Goal: Task Accomplishment & Management: Manage account settings

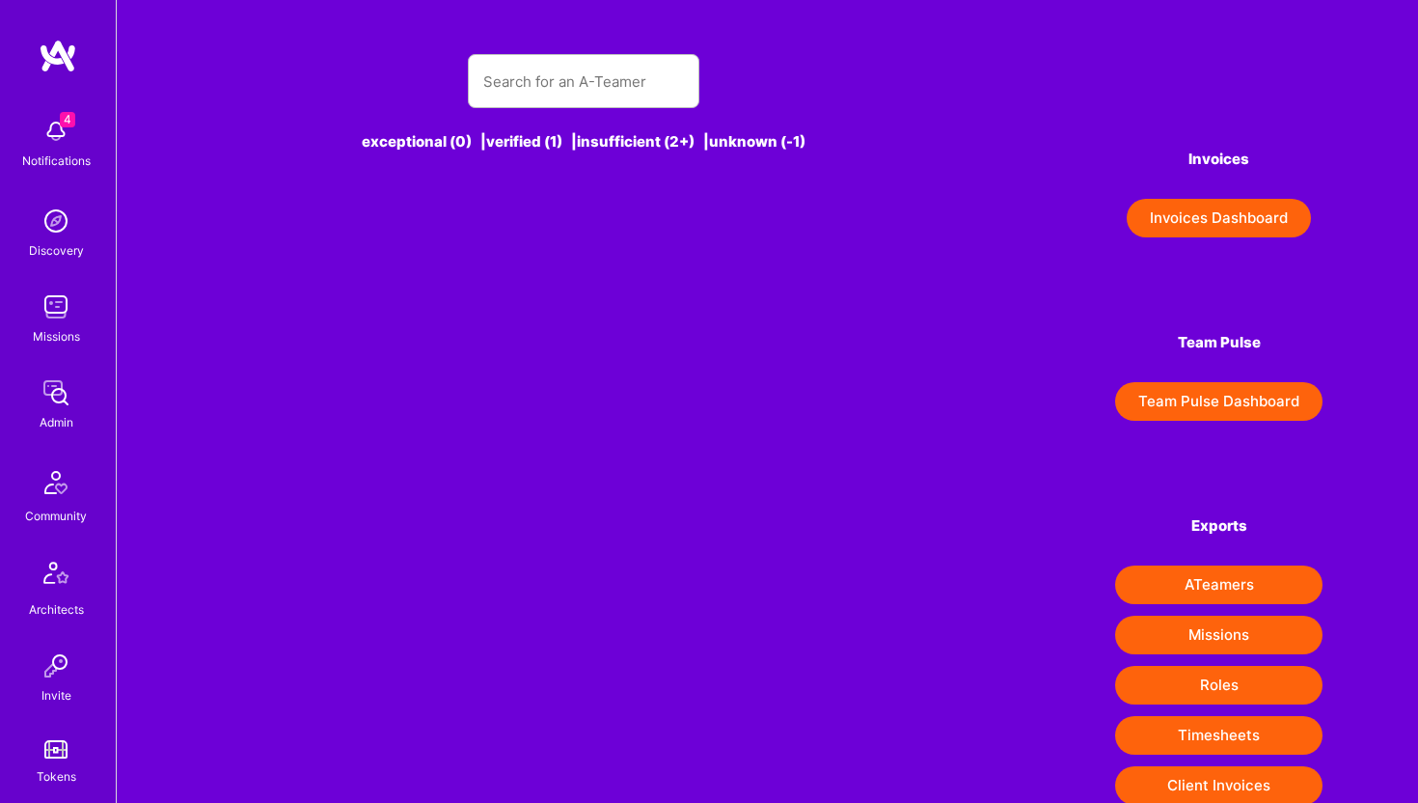
click at [521, 105] on div at bounding box center [583, 81] width 231 height 54
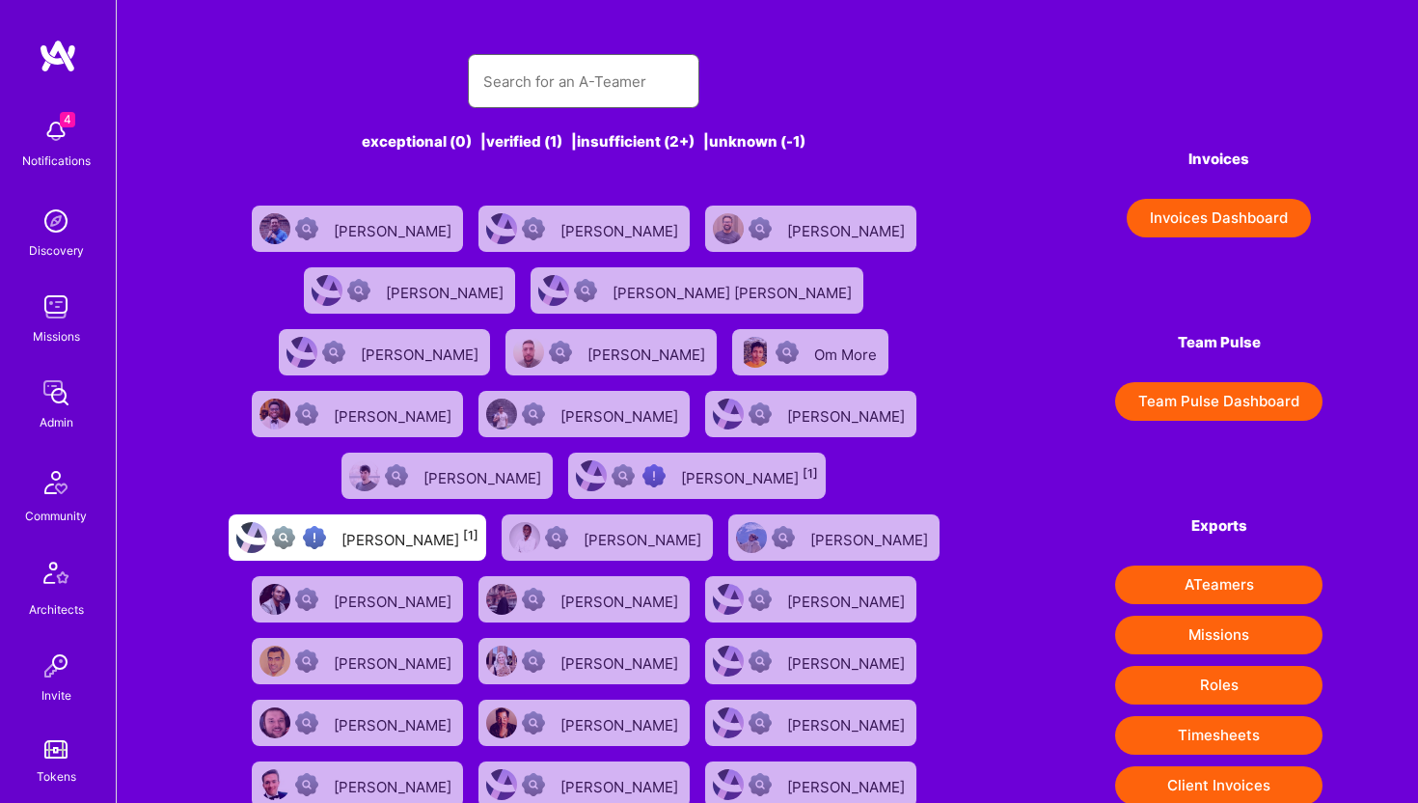
paste input "pmpcwork@gmail.com"
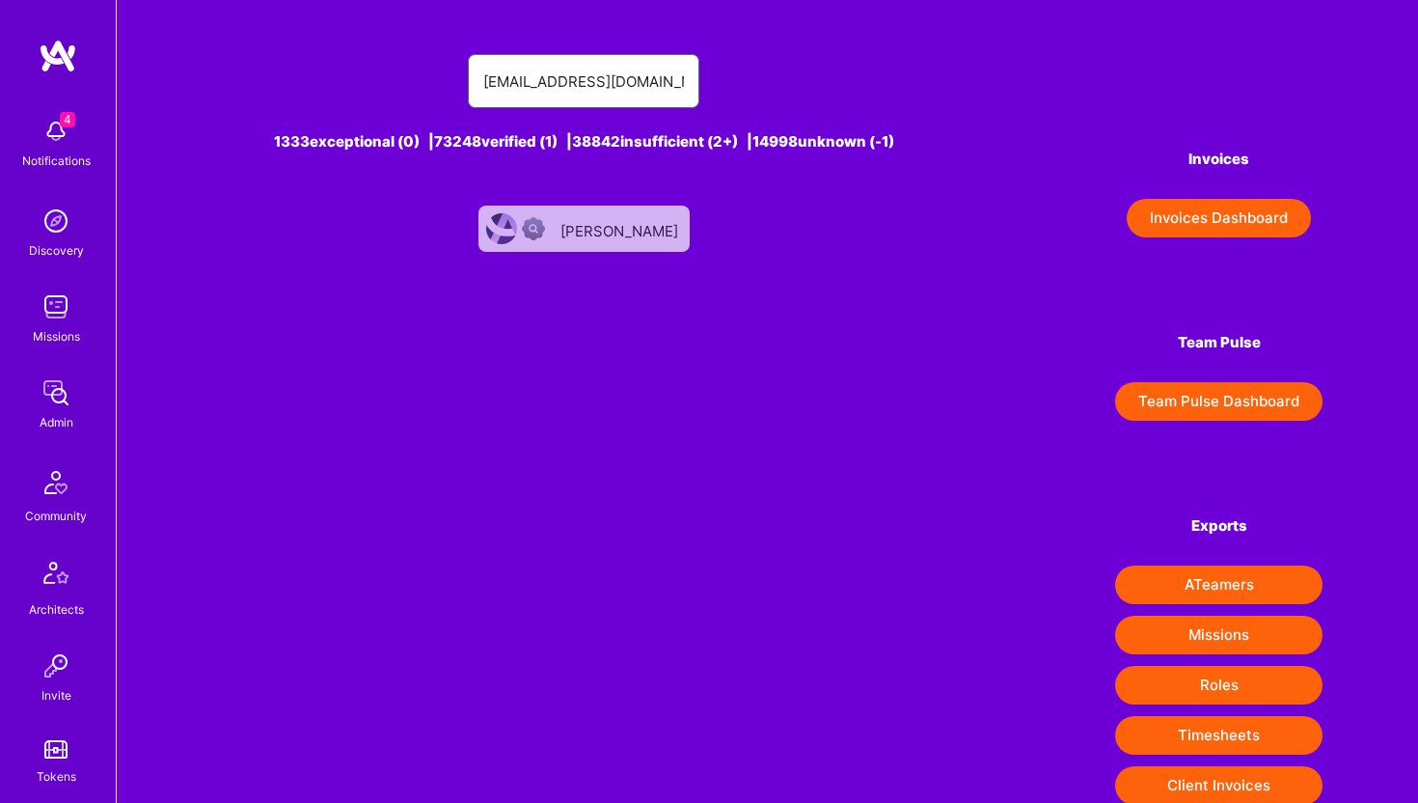
type input "pmpcwork@gmail.com"
click at [637, 230] on div "Pedro Carolina" at bounding box center [621, 228] width 122 height 25
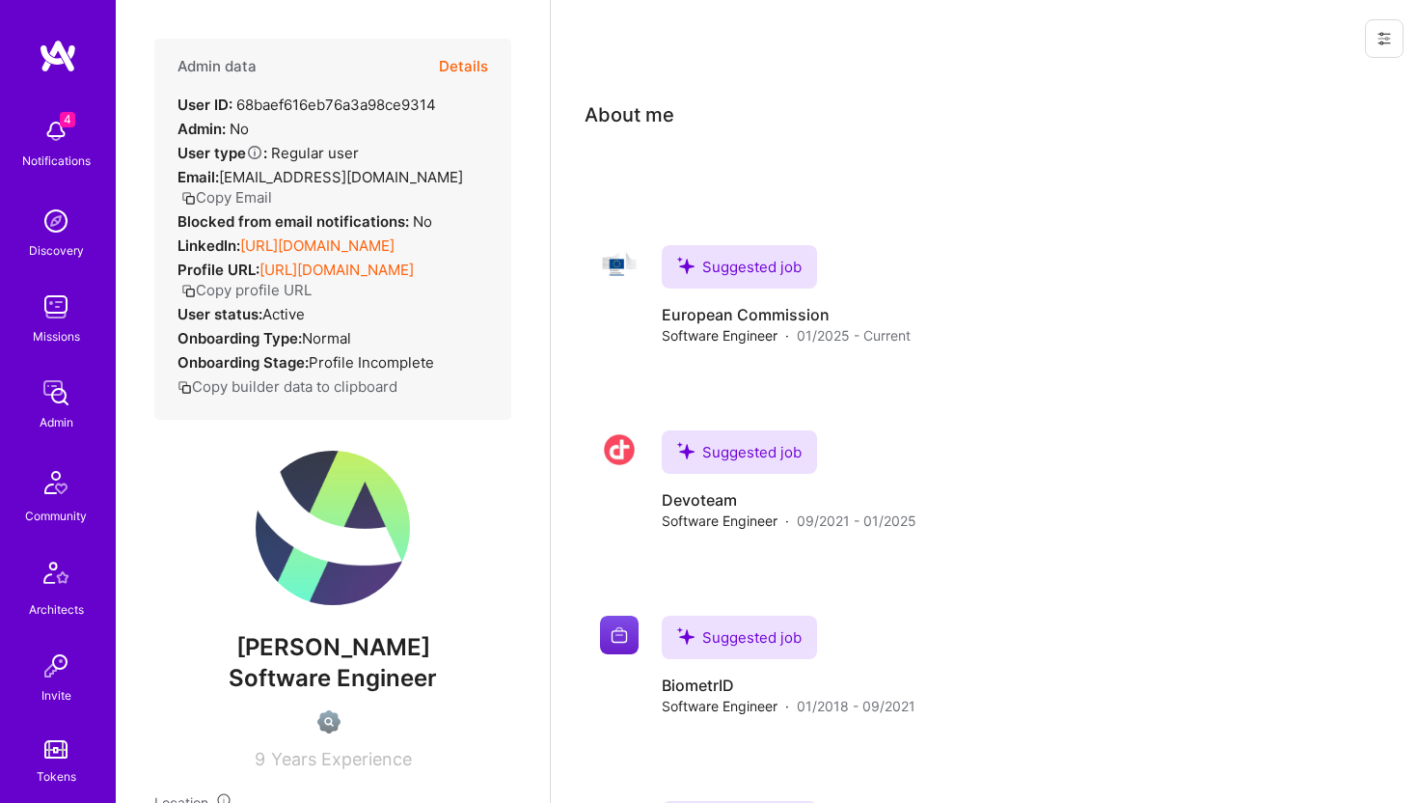
click at [1389, 47] on button at bounding box center [1384, 38] width 39 height 39
click at [1296, 170] on button "Delete User" at bounding box center [1302, 180] width 204 height 49
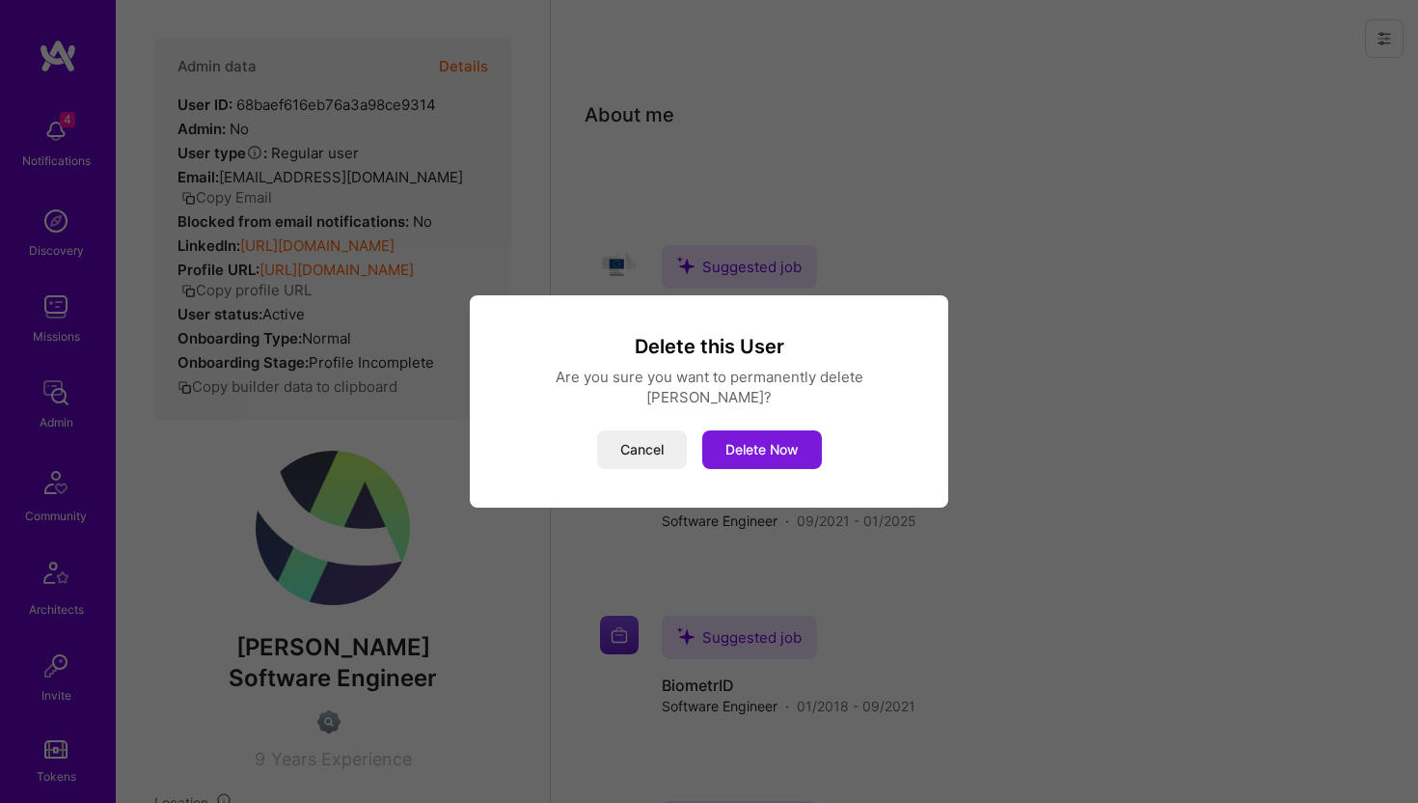
click at [783, 437] on button "Delete Now" at bounding box center [762, 449] width 120 height 39
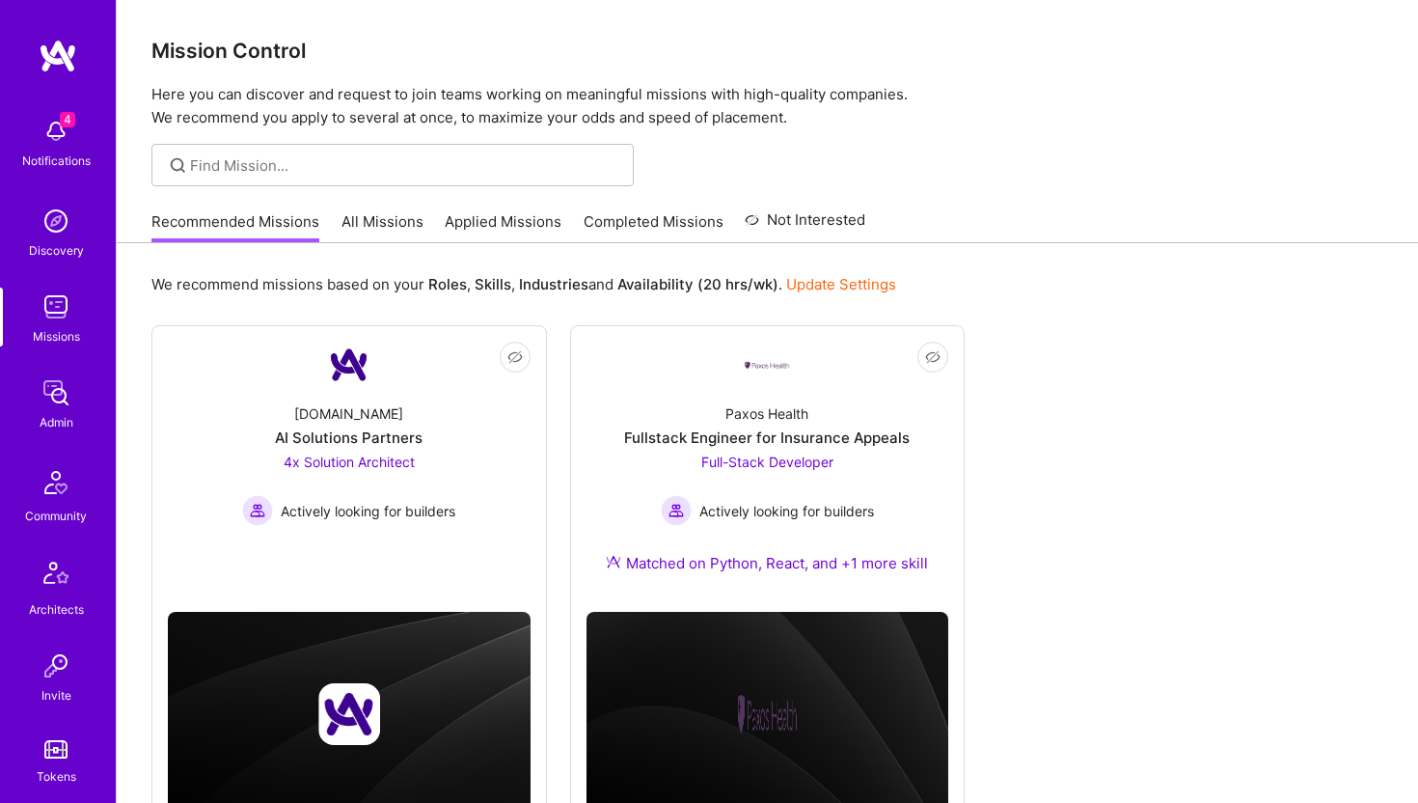
scroll to position [428, 0]
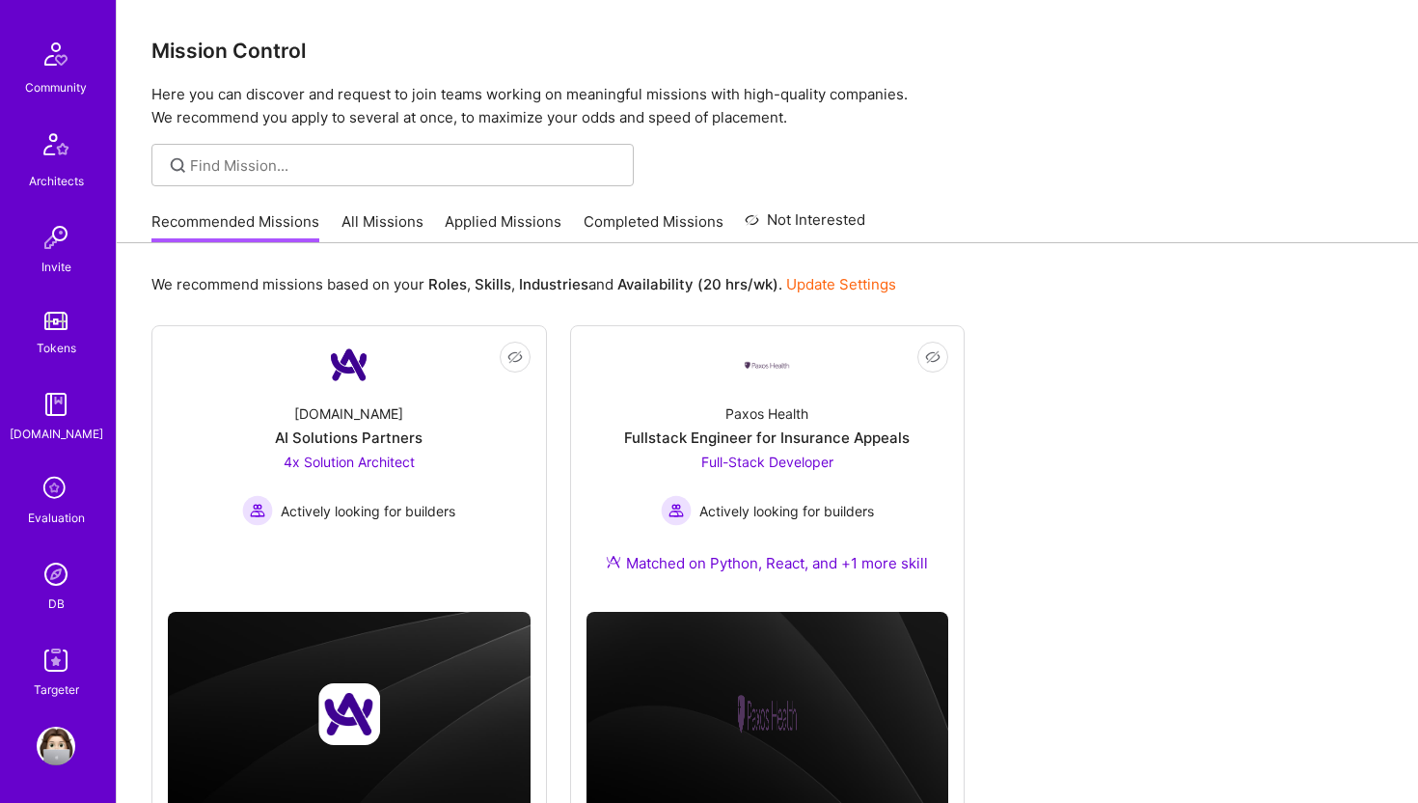
click at [51, 583] on img at bounding box center [56, 574] width 39 height 39
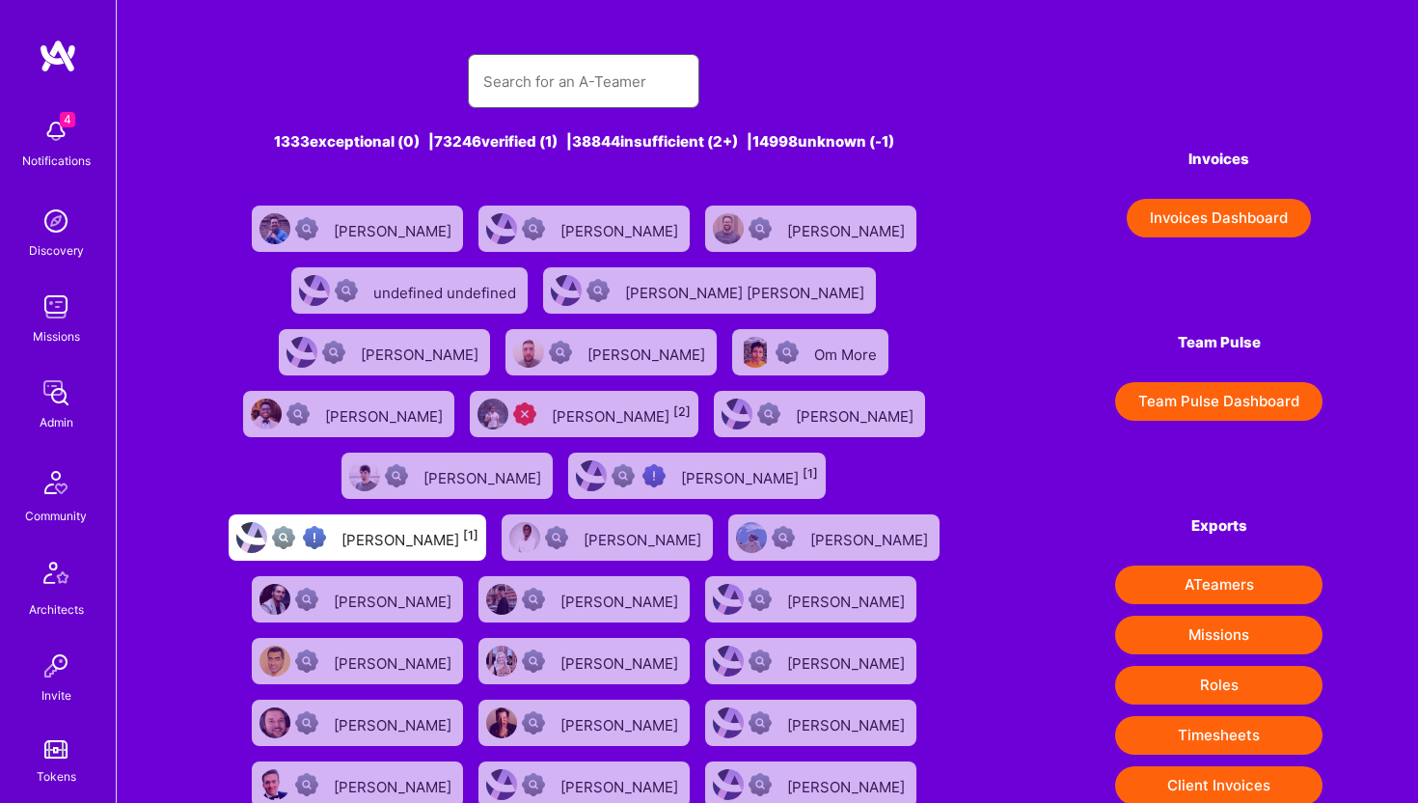
click at [529, 81] on input "text" at bounding box center [583, 81] width 201 height 49
paste input "ivanstoychev44@gmail.com"
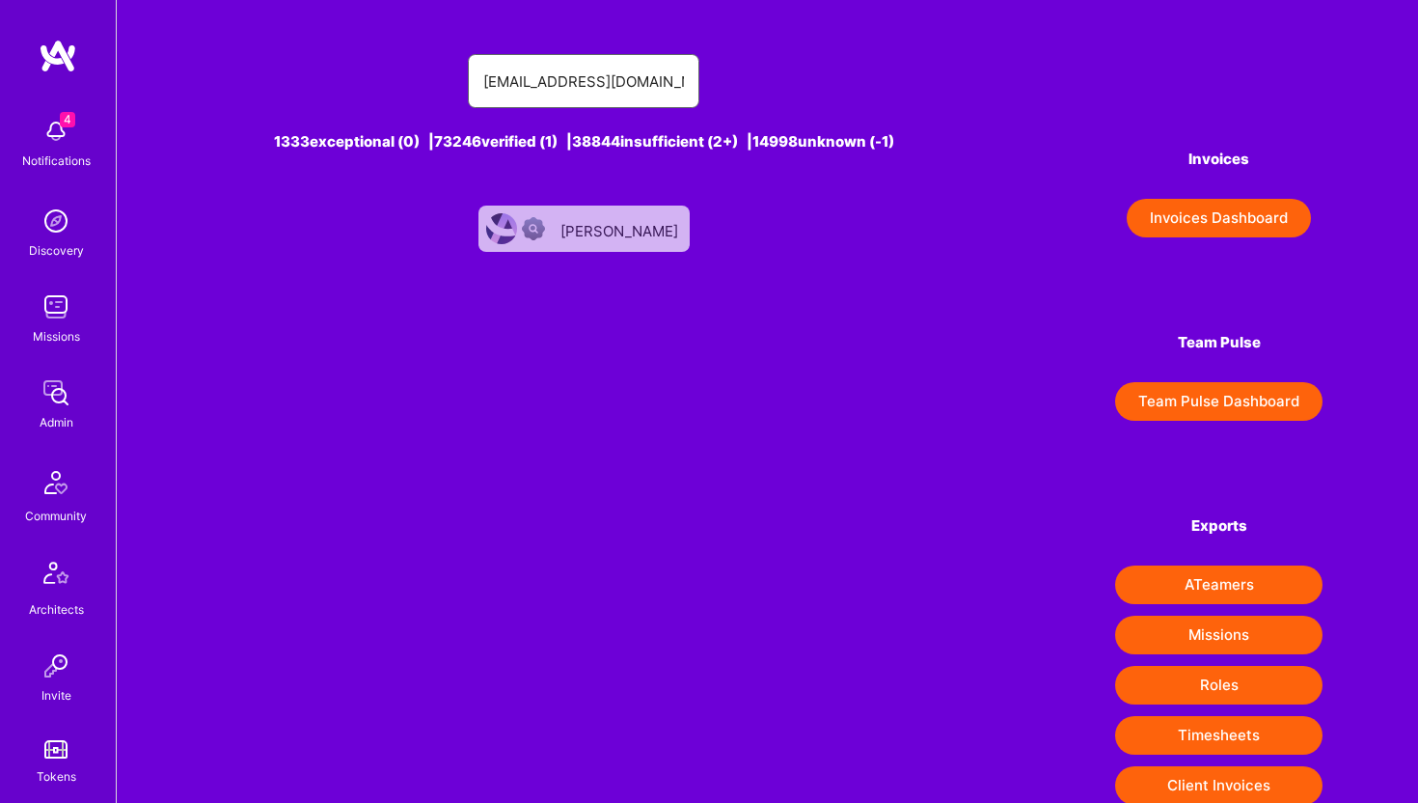
type input "ivanstoychev44@gmail.com"
click at [619, 238] on div "Ivan Stoychev" at bounding box center [621, 228] width 122 height 25
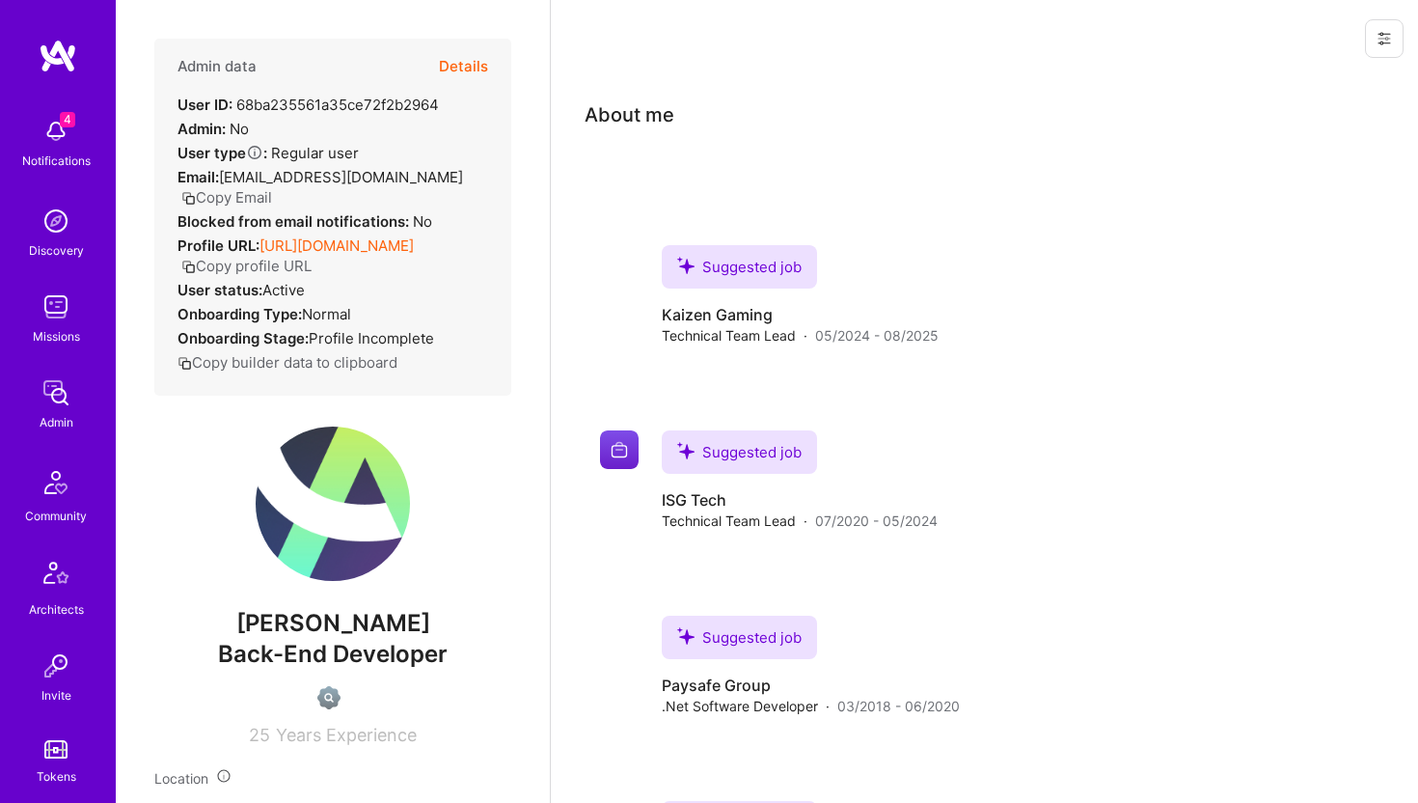
click at [1382, 41] on icon at bounding box center [1383, 38] width 15 height 15
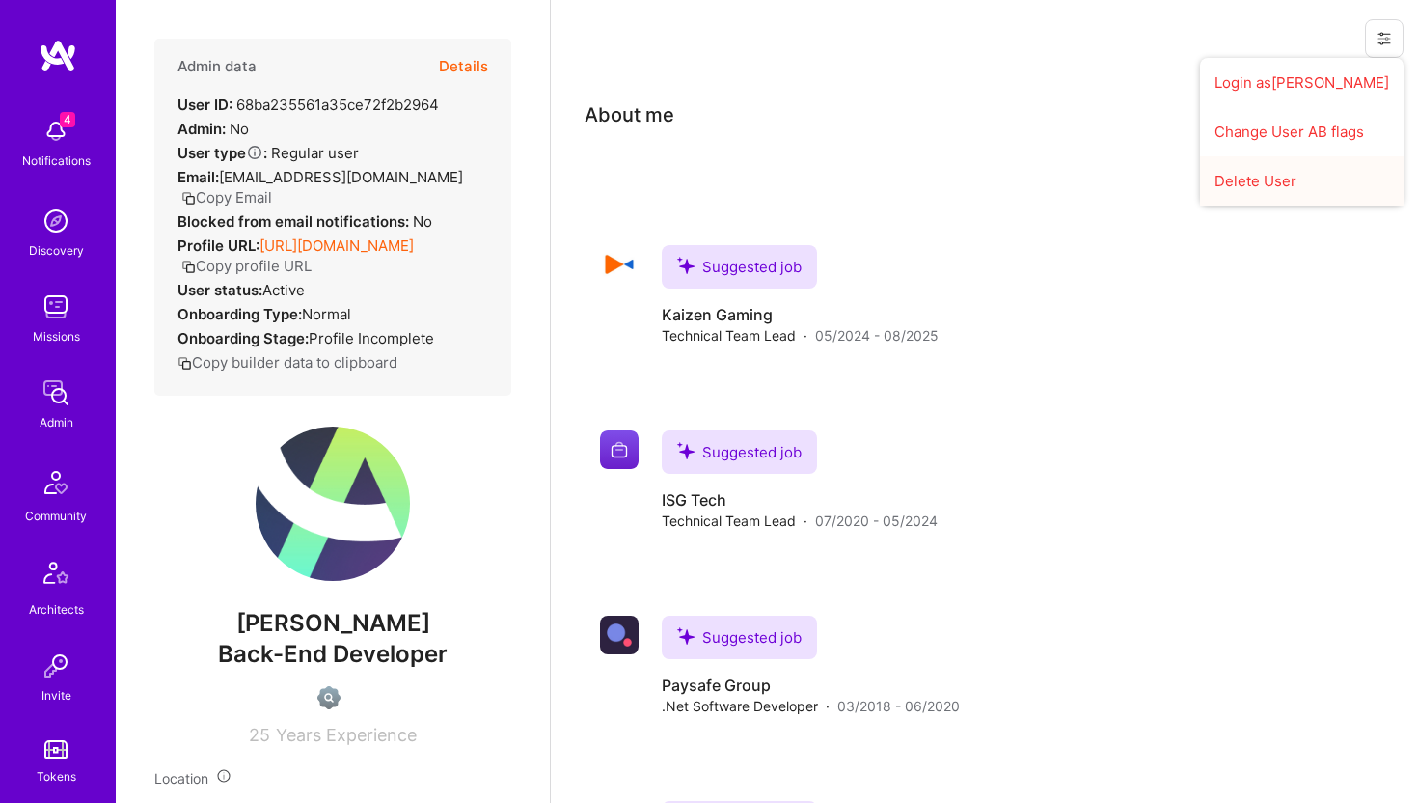
click at [1282, 181] on button "Delete User" at bounding box center [1302, 180] width 204 height 49
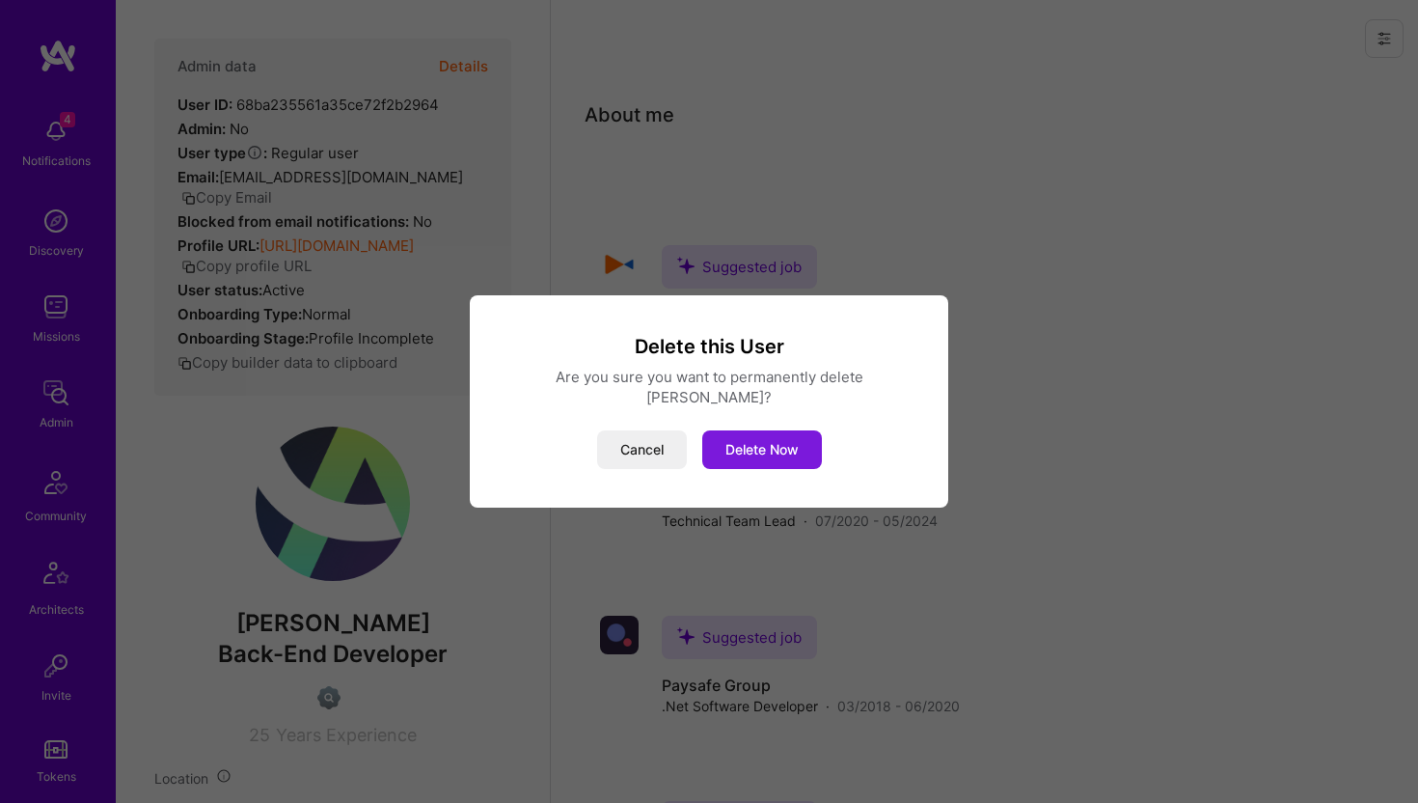
click at [757, 435] on button "Delete Now" at bounding box center [762, 449] width 120 height 39
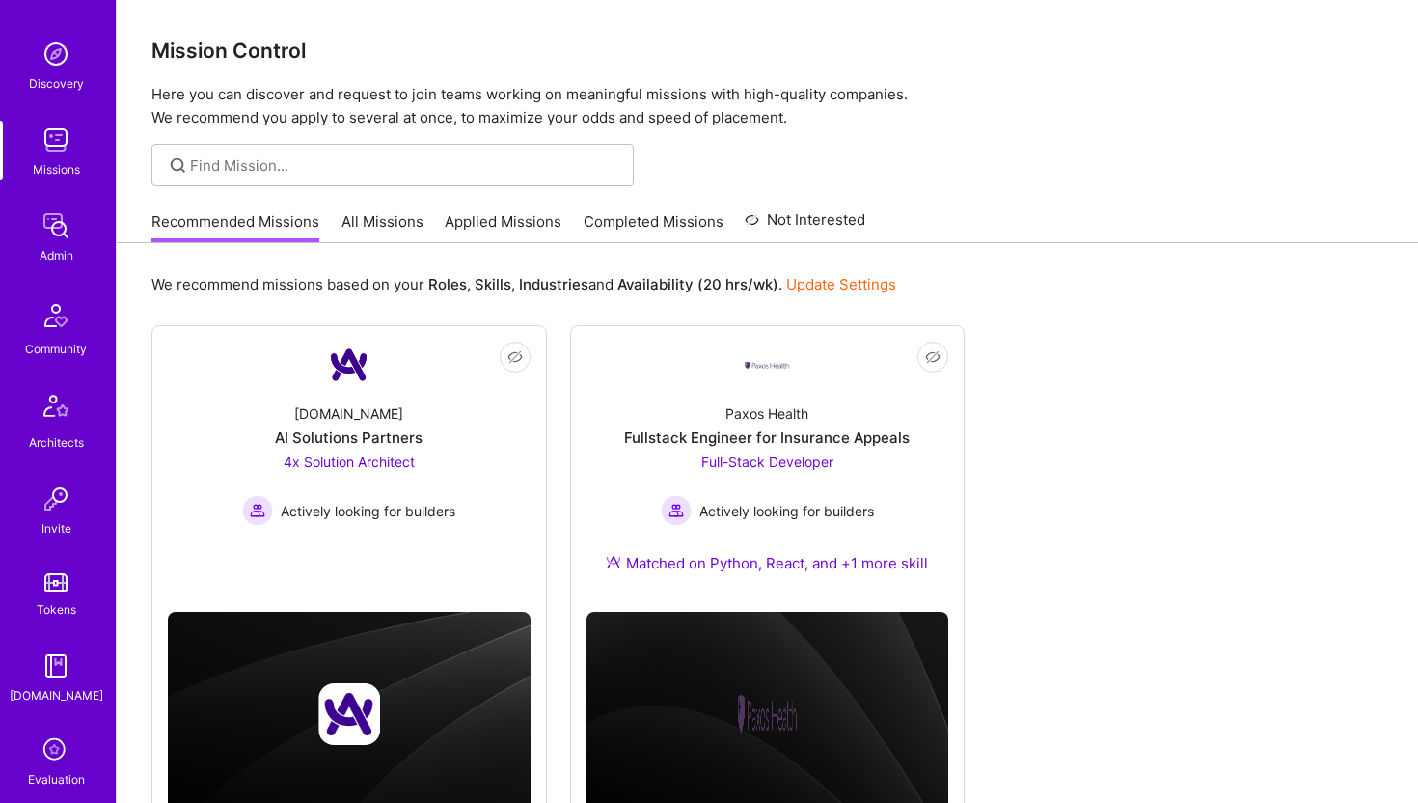
scroll to position [428, 0]
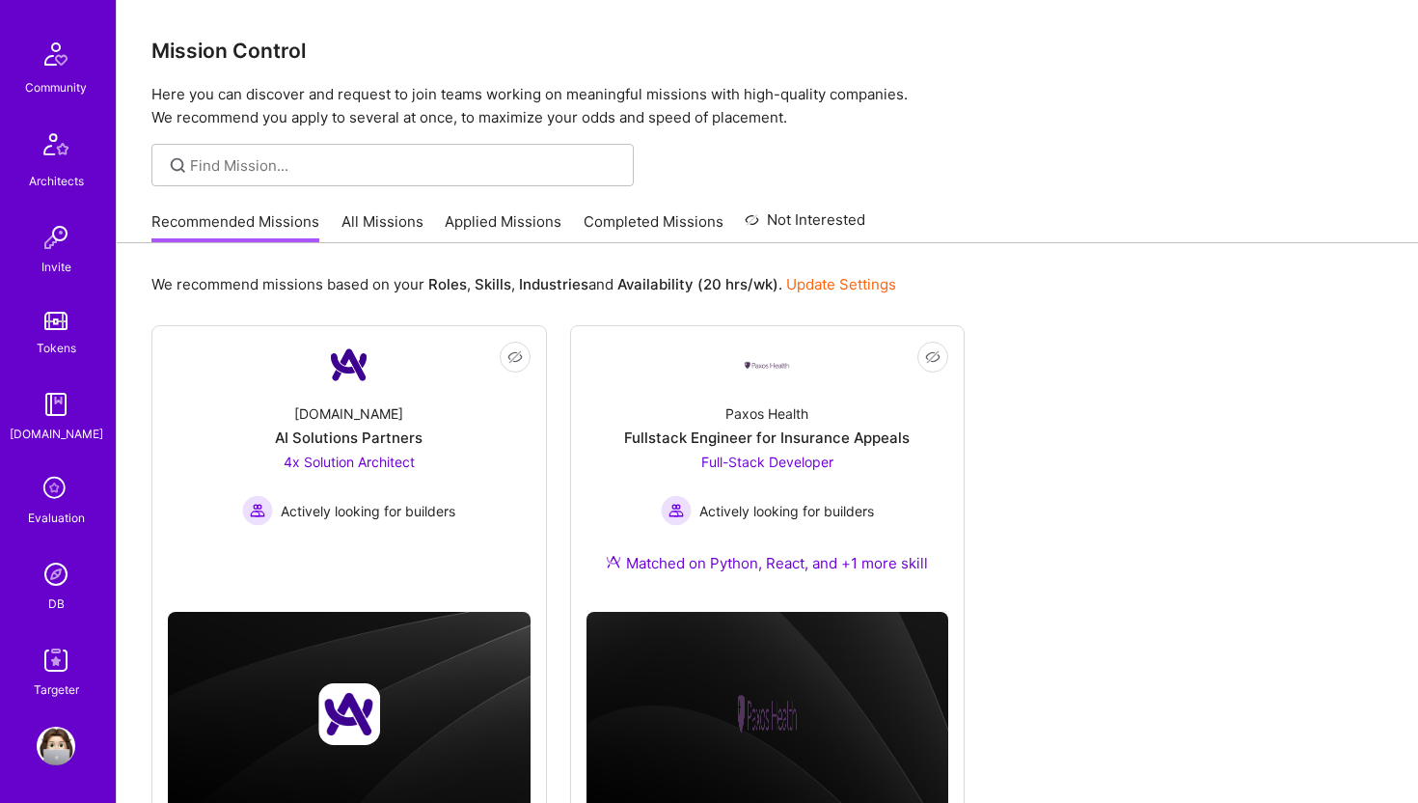
click at [58, 570] on img at bounding box center [56, 574] width 39 height 39
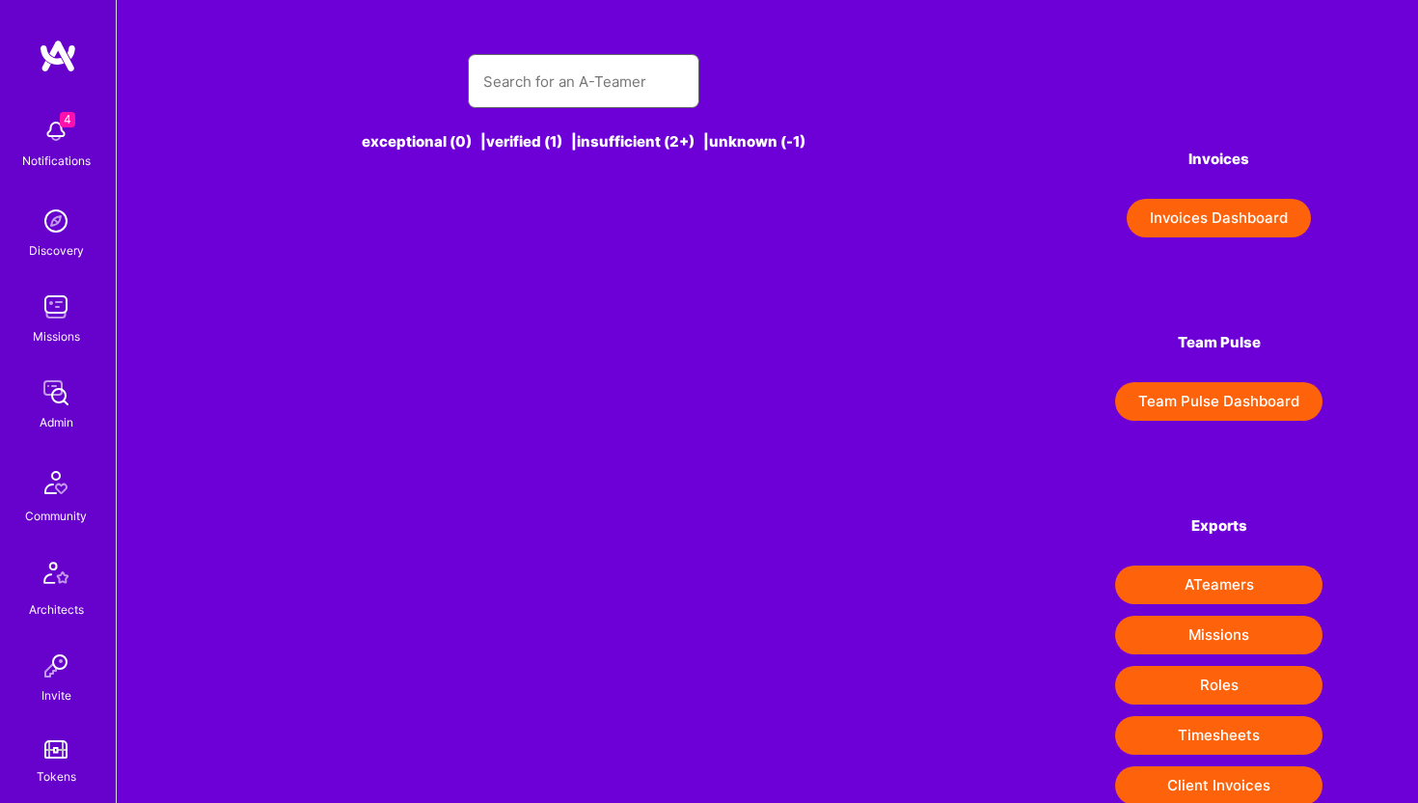
click at [557, 70] on input "text" at bounding box center [583, 81] width 201 height 49
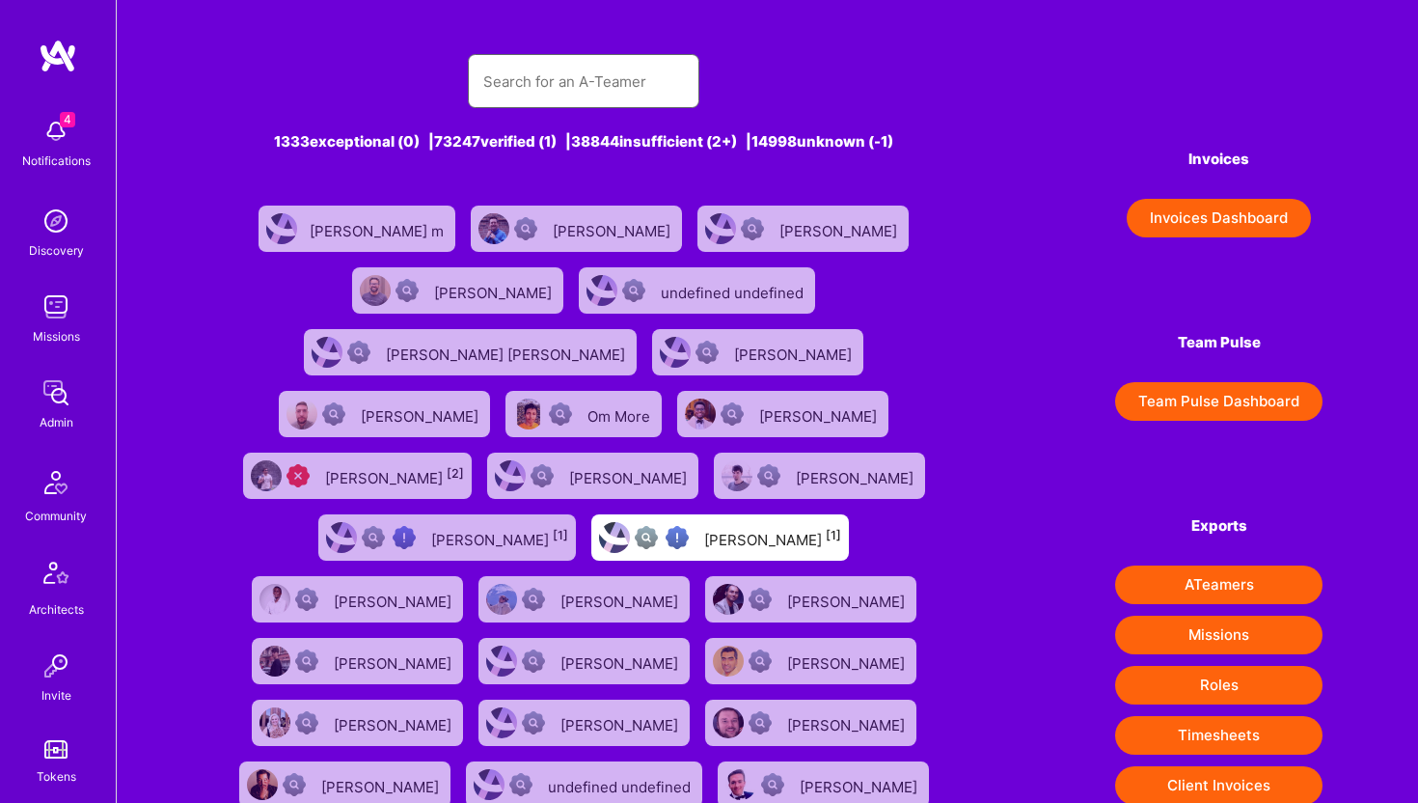
paste input "kim.willie37@gmail.com"
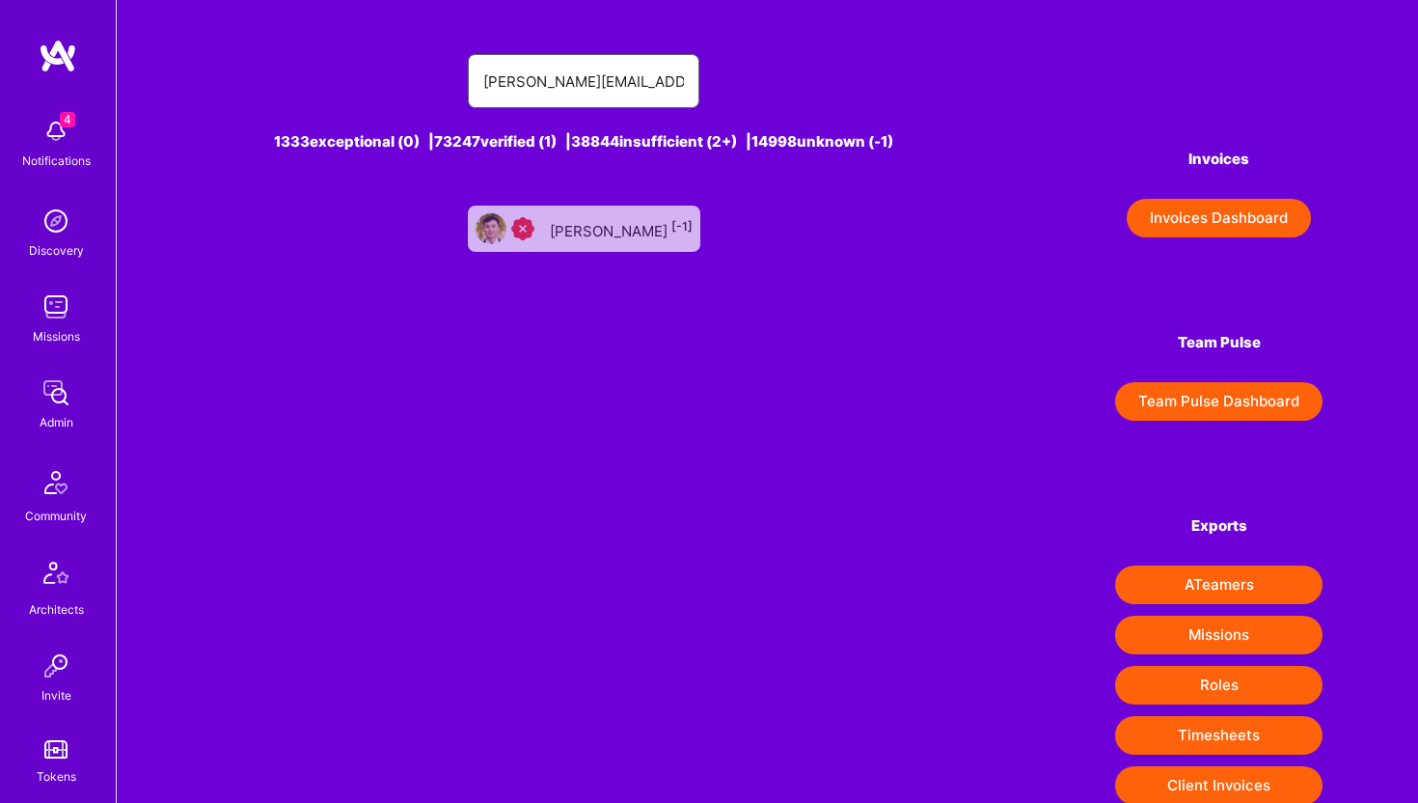
type input "kim.willie37@gmail.com"
click at [616, 233] on div "Willie Kim [-1]" at bounding box center [621, 228] width 143 height 25
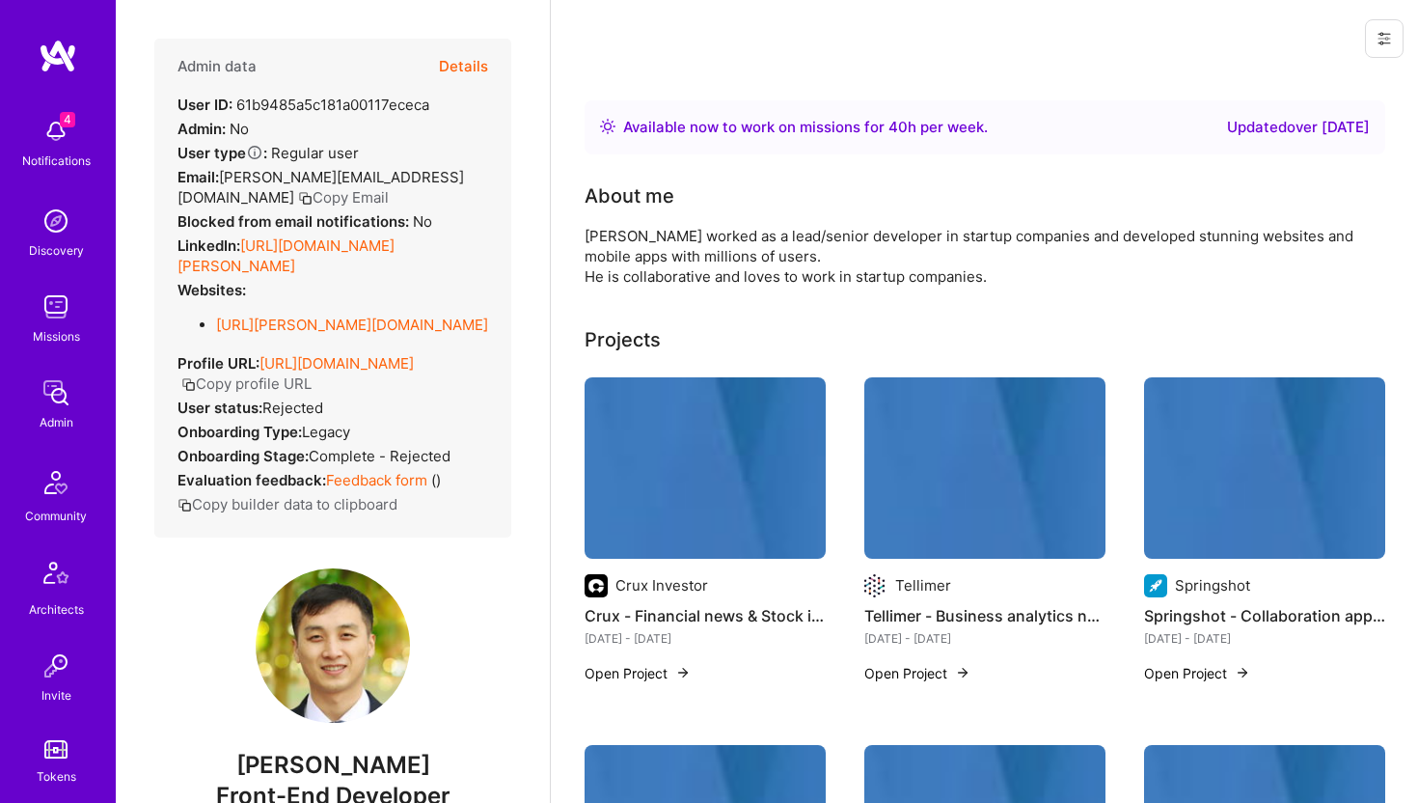
click at [476, 71] on button "Details" at bounding box center [463, 67] width 49 height 56
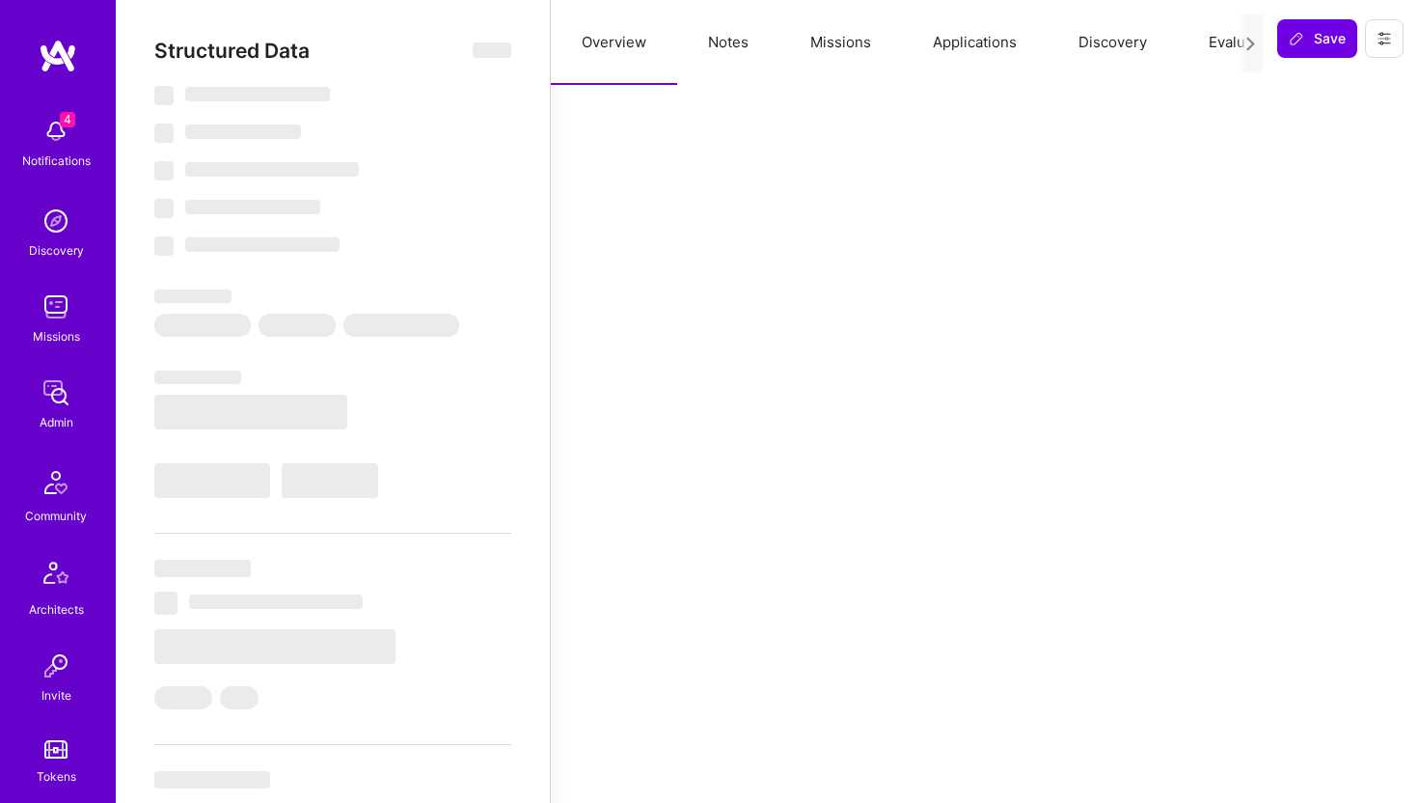
select select "Right Now"
select select "5"
select select "3"
select select "6"
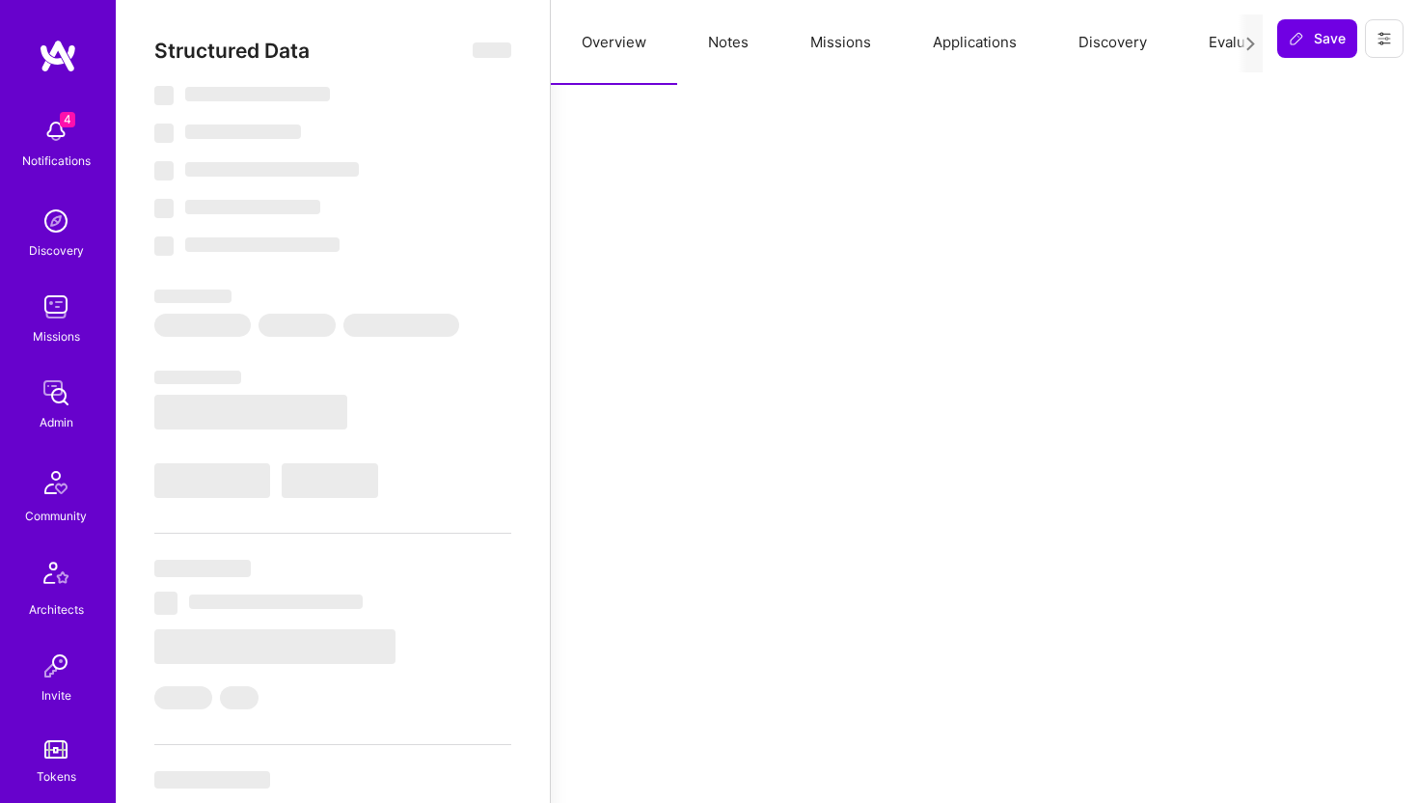
select select "US"
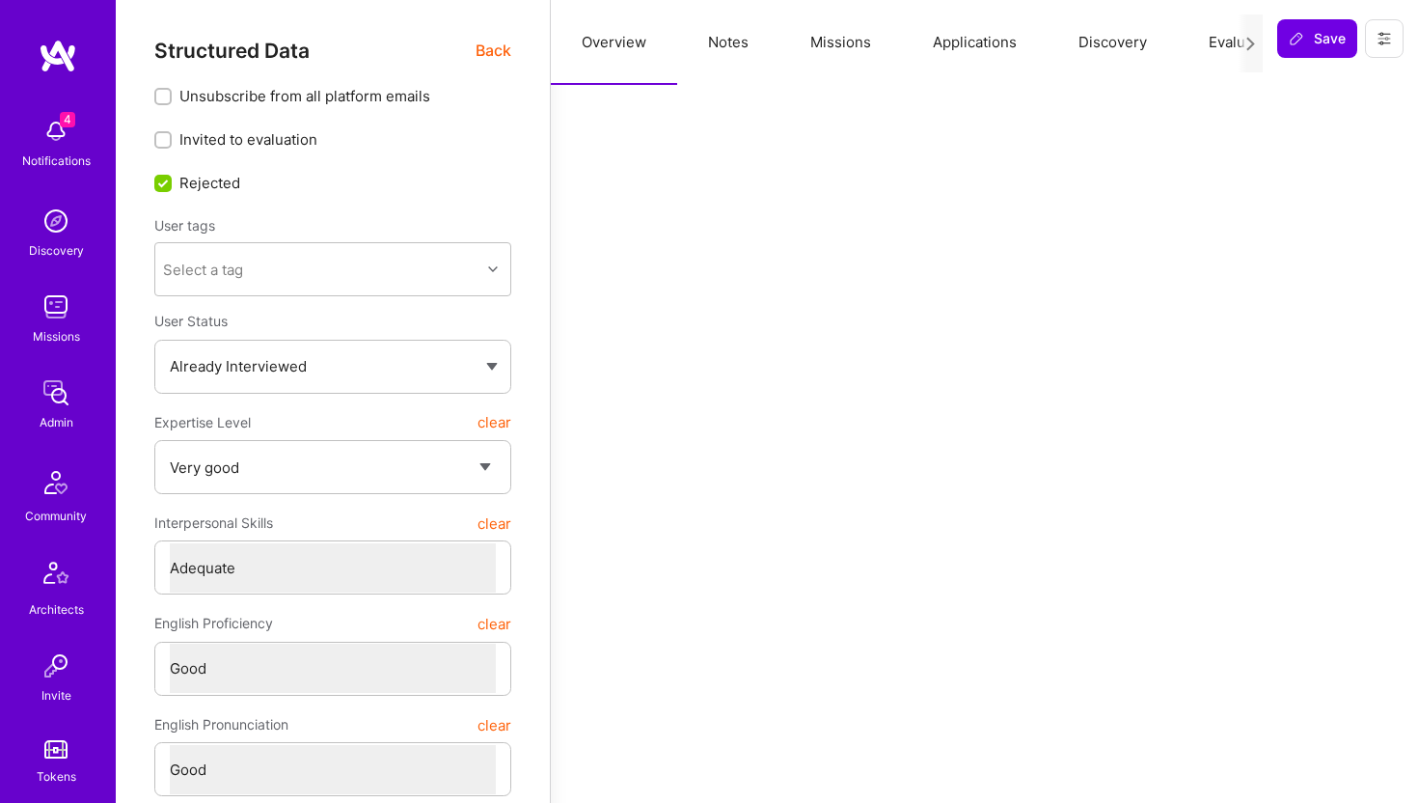
click at [735, 39] on button "Notes" at bounding box center [728, 42] width 102 height 85
type textarea "x"
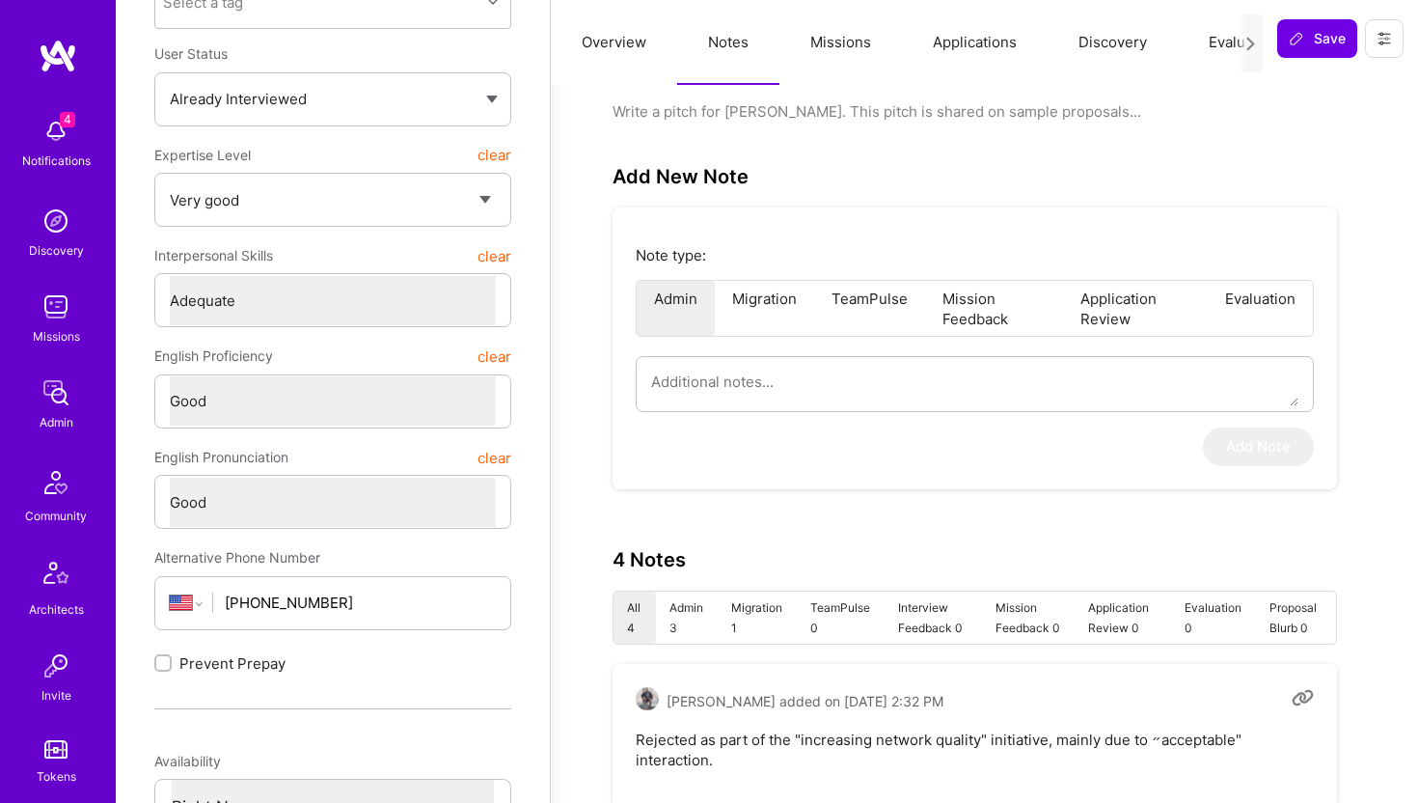
scroll to position [272, 0]
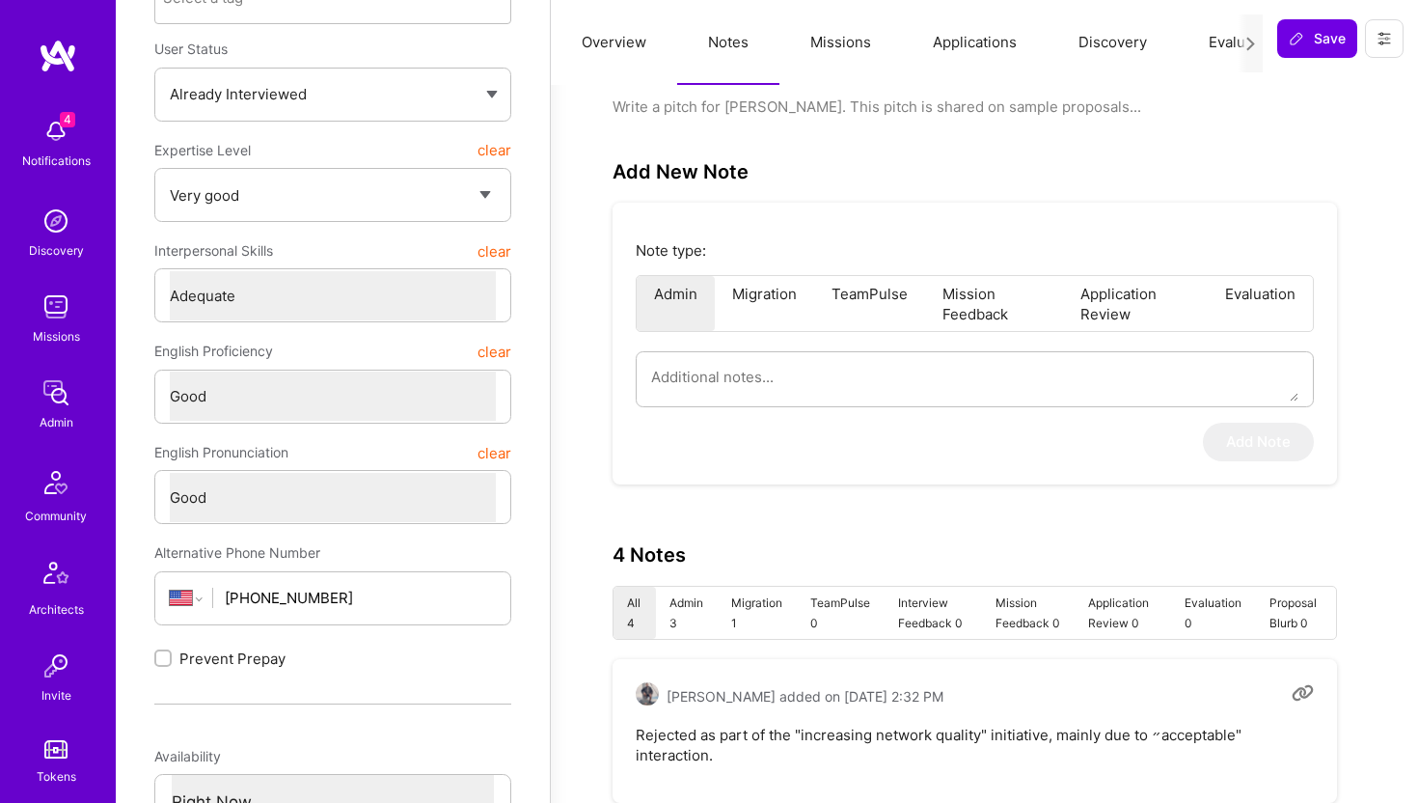
click at [1221, 46] on button "Evaluation" at bounding box center [1244, 42] width 132 height 85
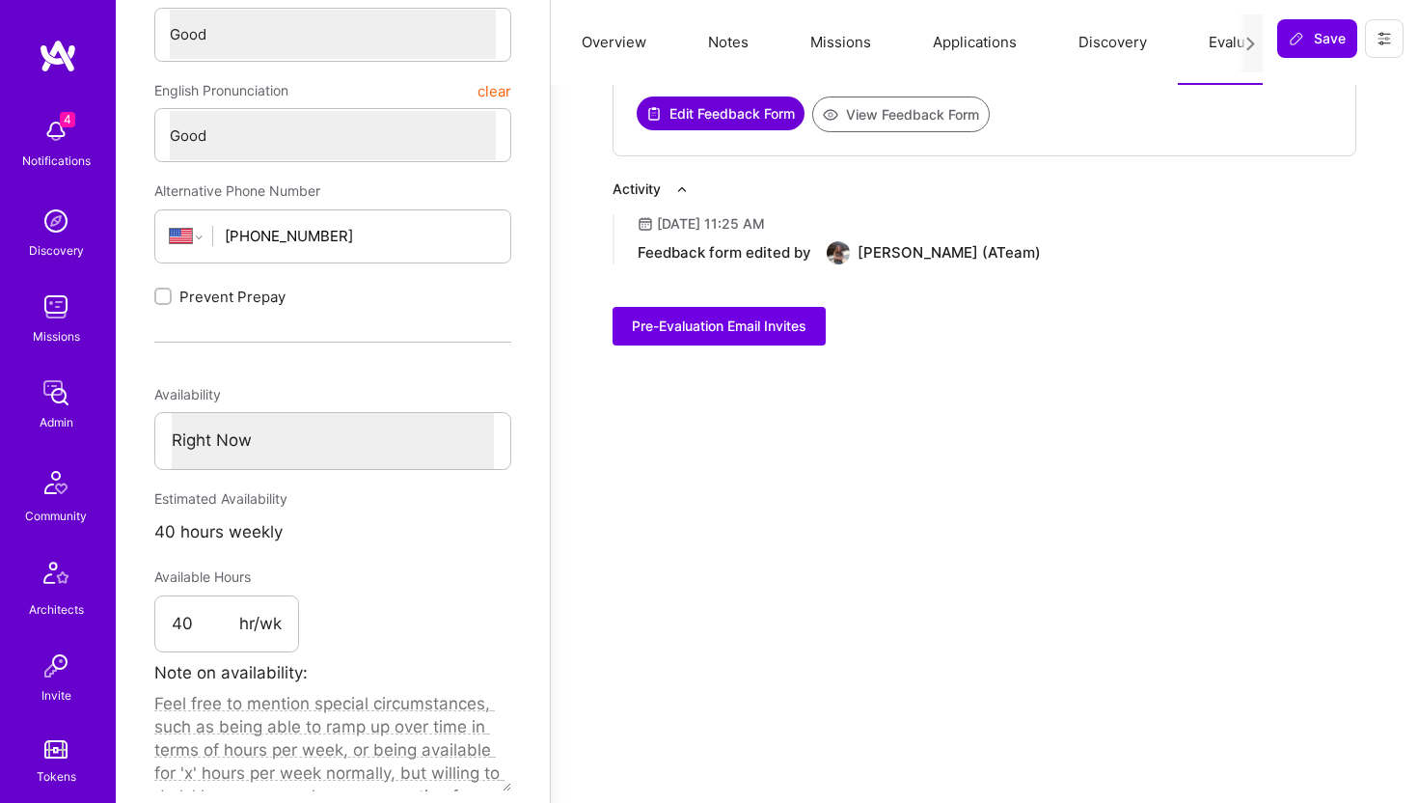
scroll to position [644, 0]
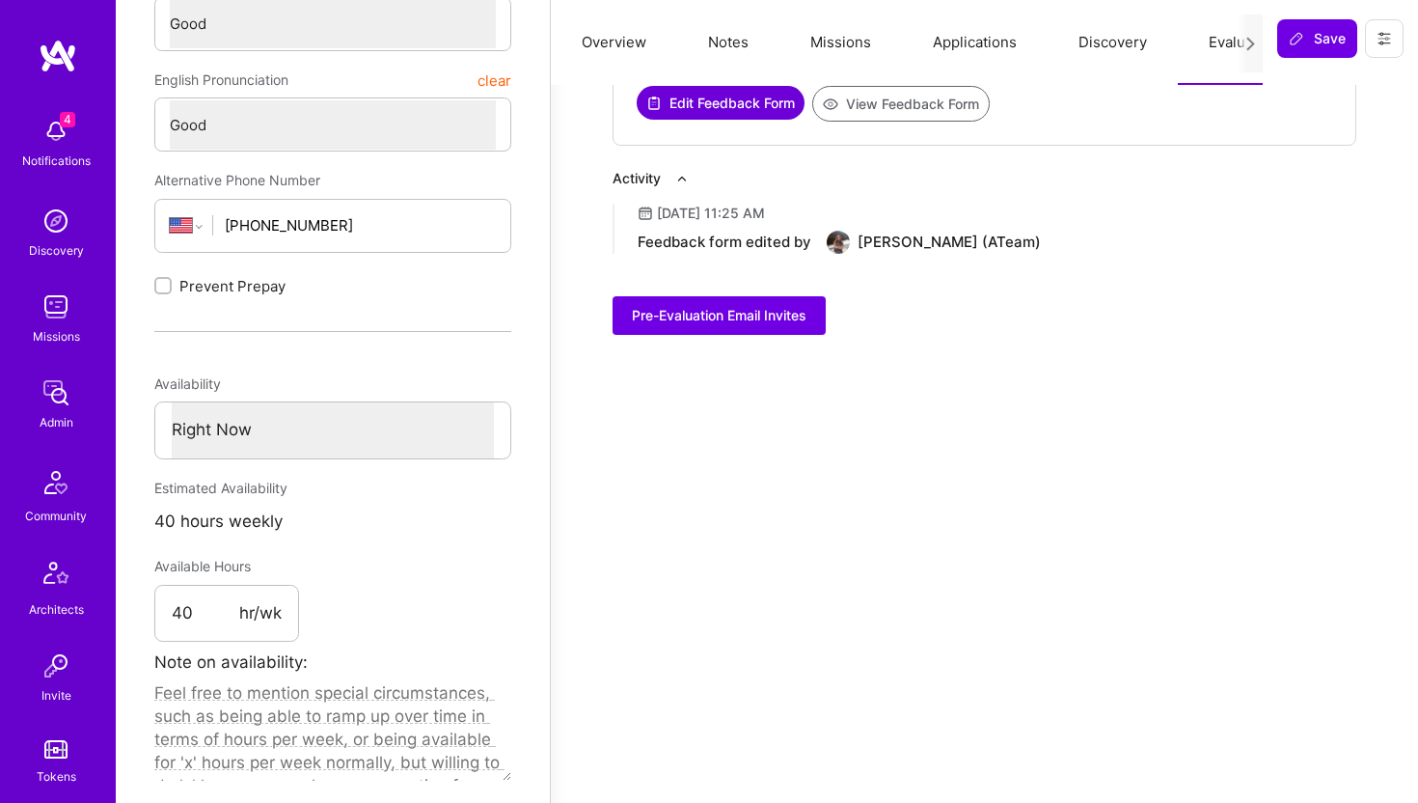
click at [1382, 50] on button at bounding box center [1384, 38] width 39 height 39
click at [1291, 127] on button "Delete User" at bounding box center [1314, 131] width 178 height 49
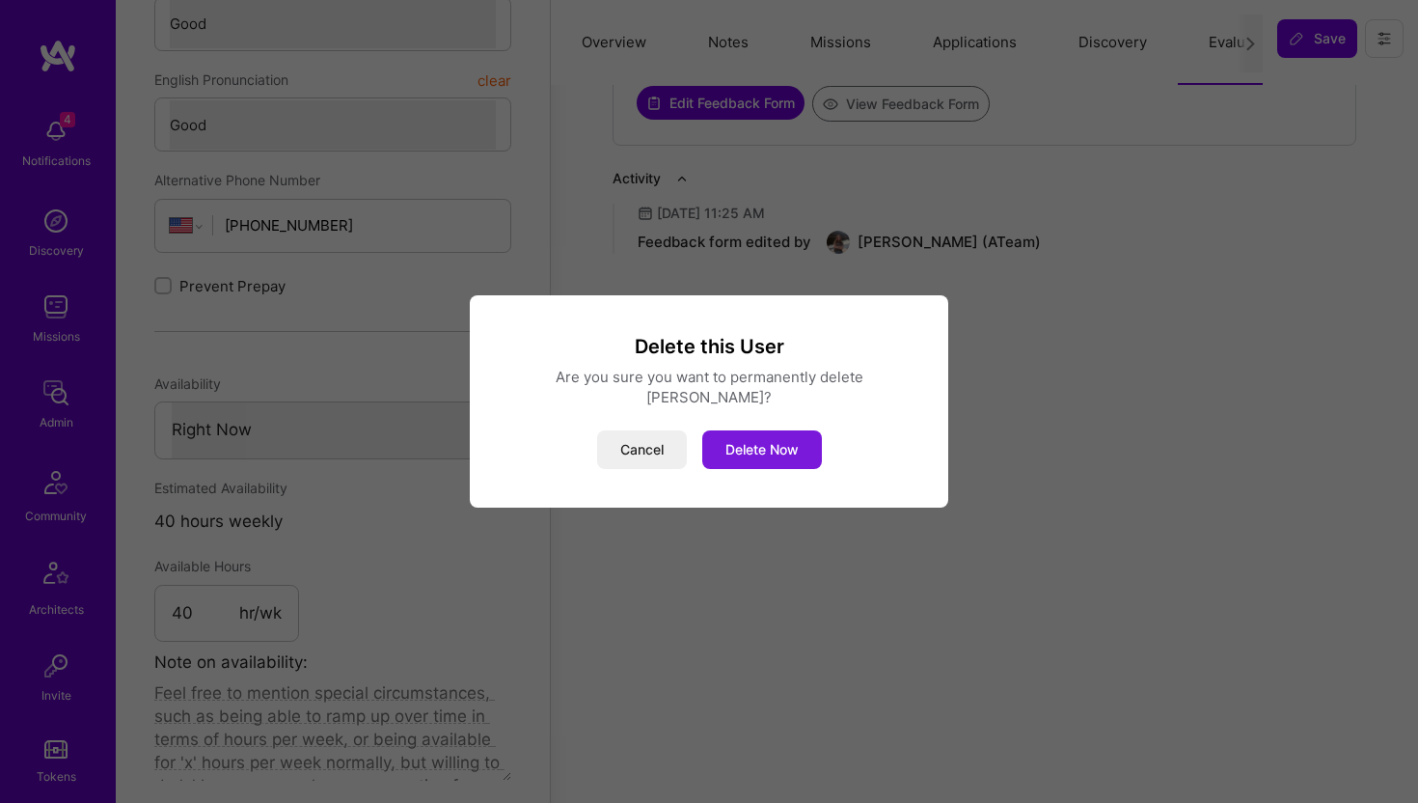
click at [783, 441] on button "Delete Now" at bounding box center [762, 449] width 120 height 39
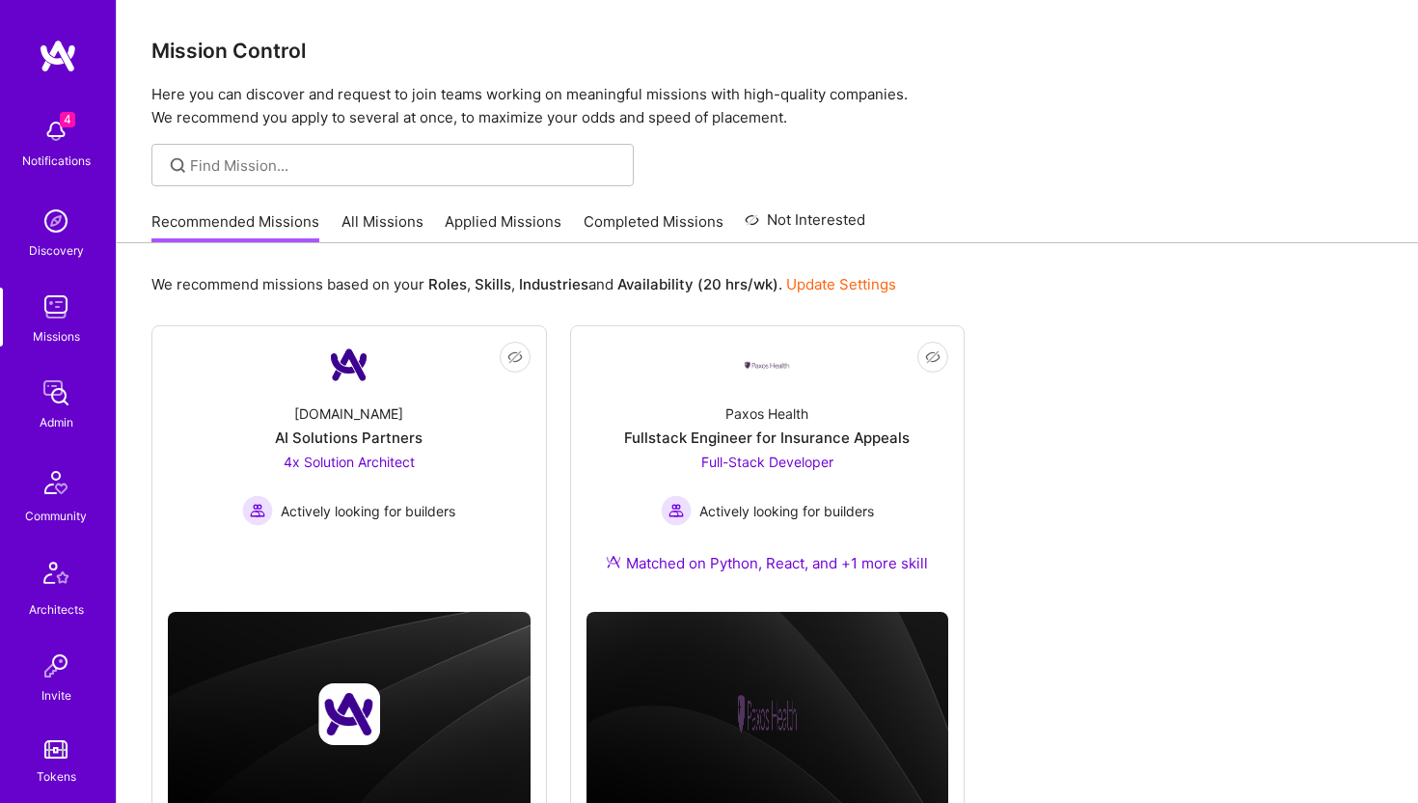
scroll to position [428, 0]
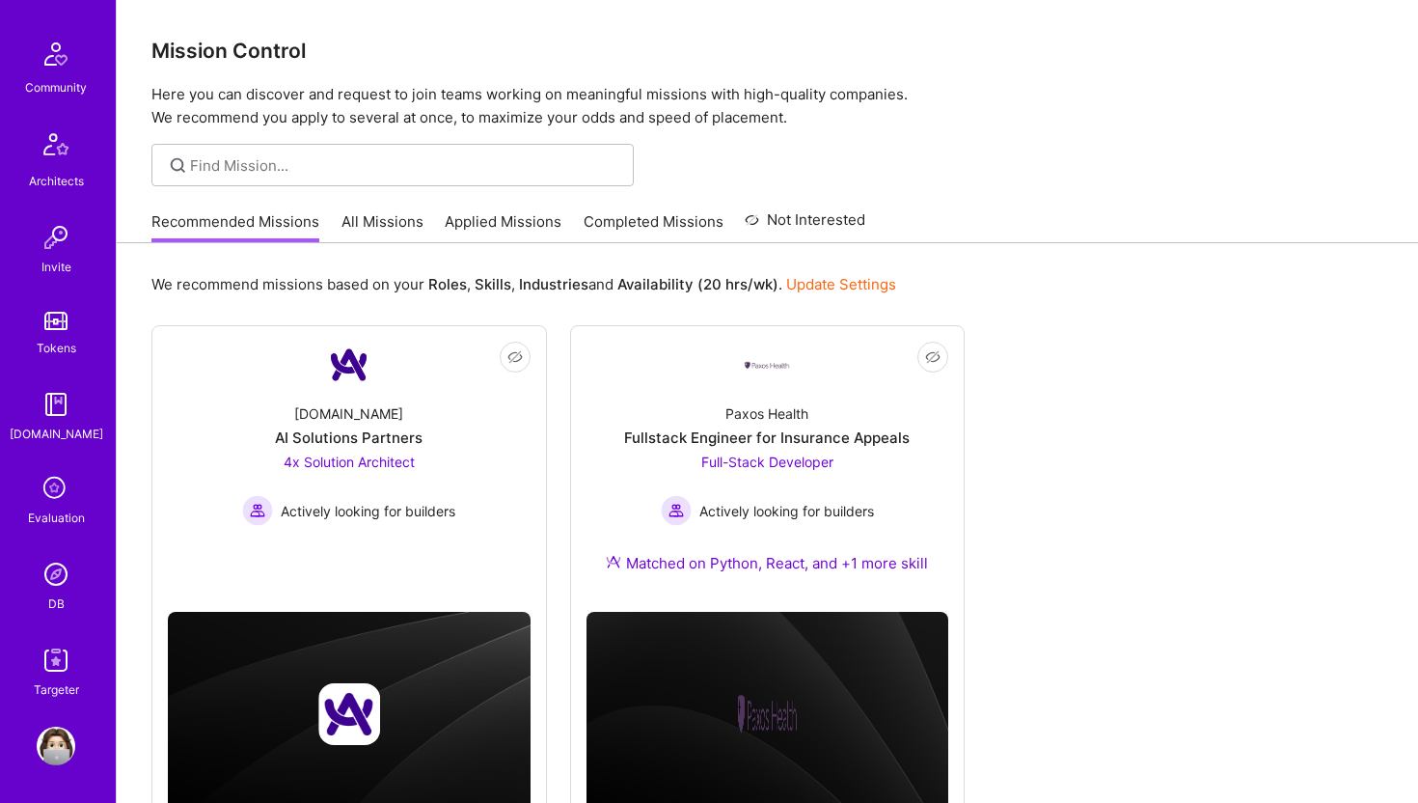
click at [55, 580] on img at bounding box center [56, 574] width 39 height 39
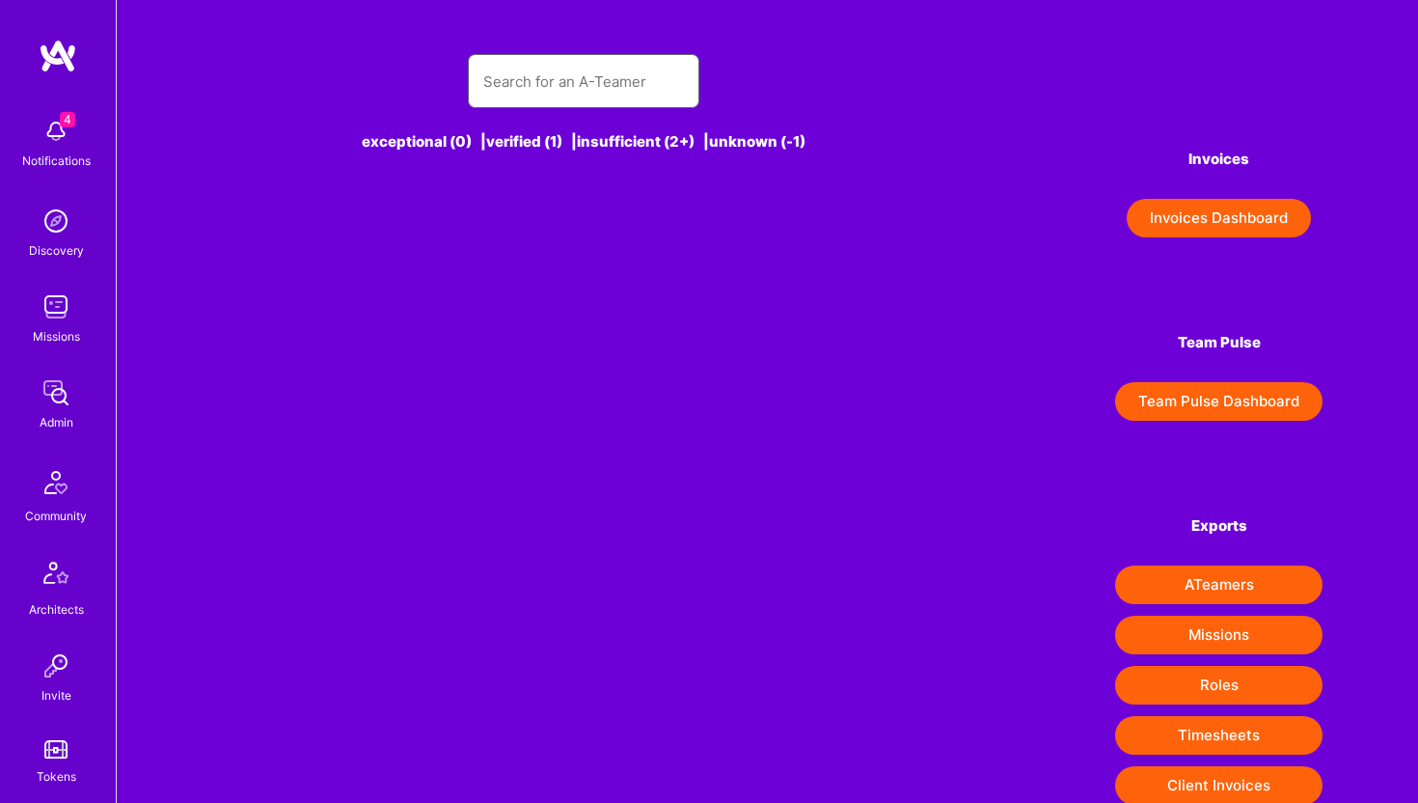
click at [615, 81] on input "text" at bounding box center [583, 81] width 201 height 49
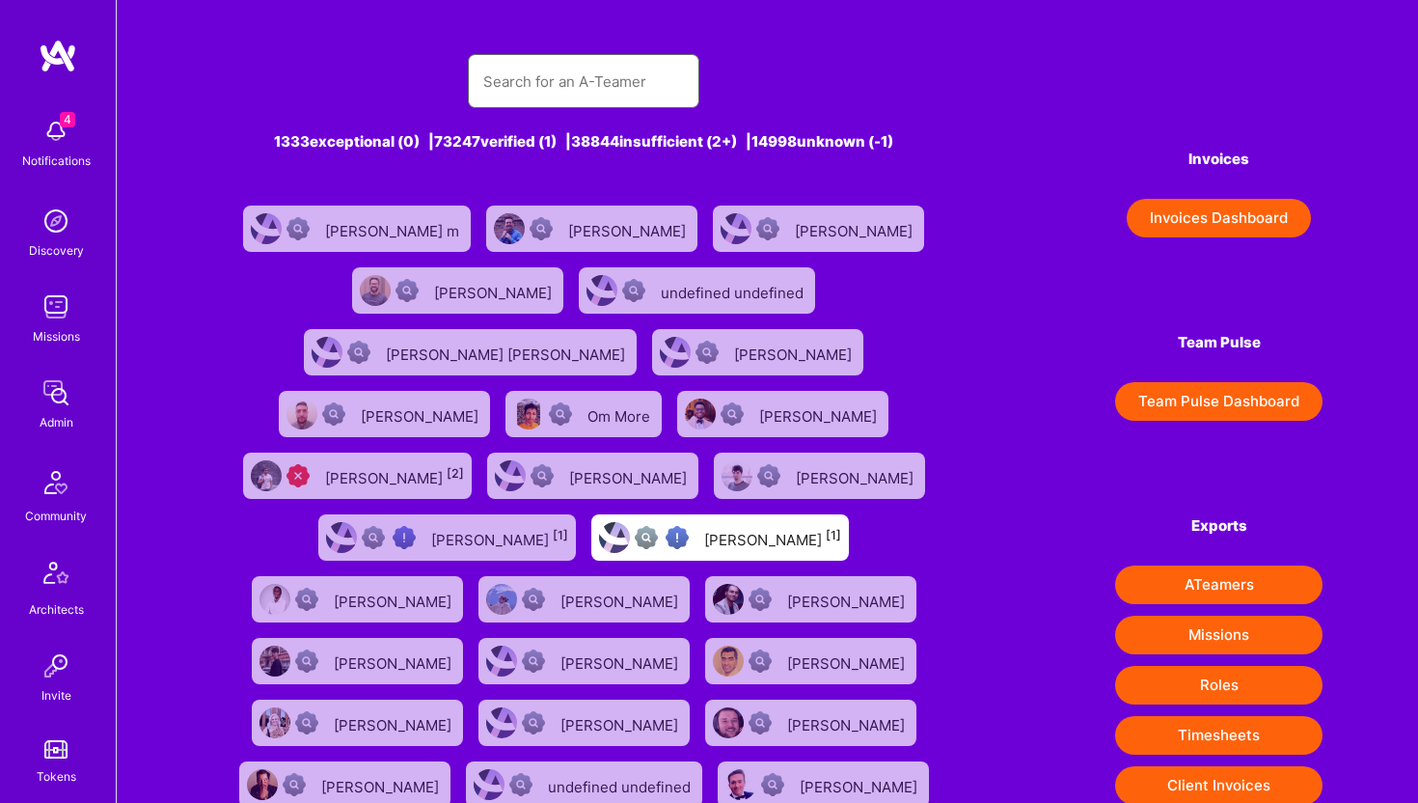
paste input "[PERSON_NAME][EMAIL_ADDRESS][DOMAIN_NAME]"
type input "[PERSON_NAME][EMAIL_ADDRESS][DOMAIN_NAME]"
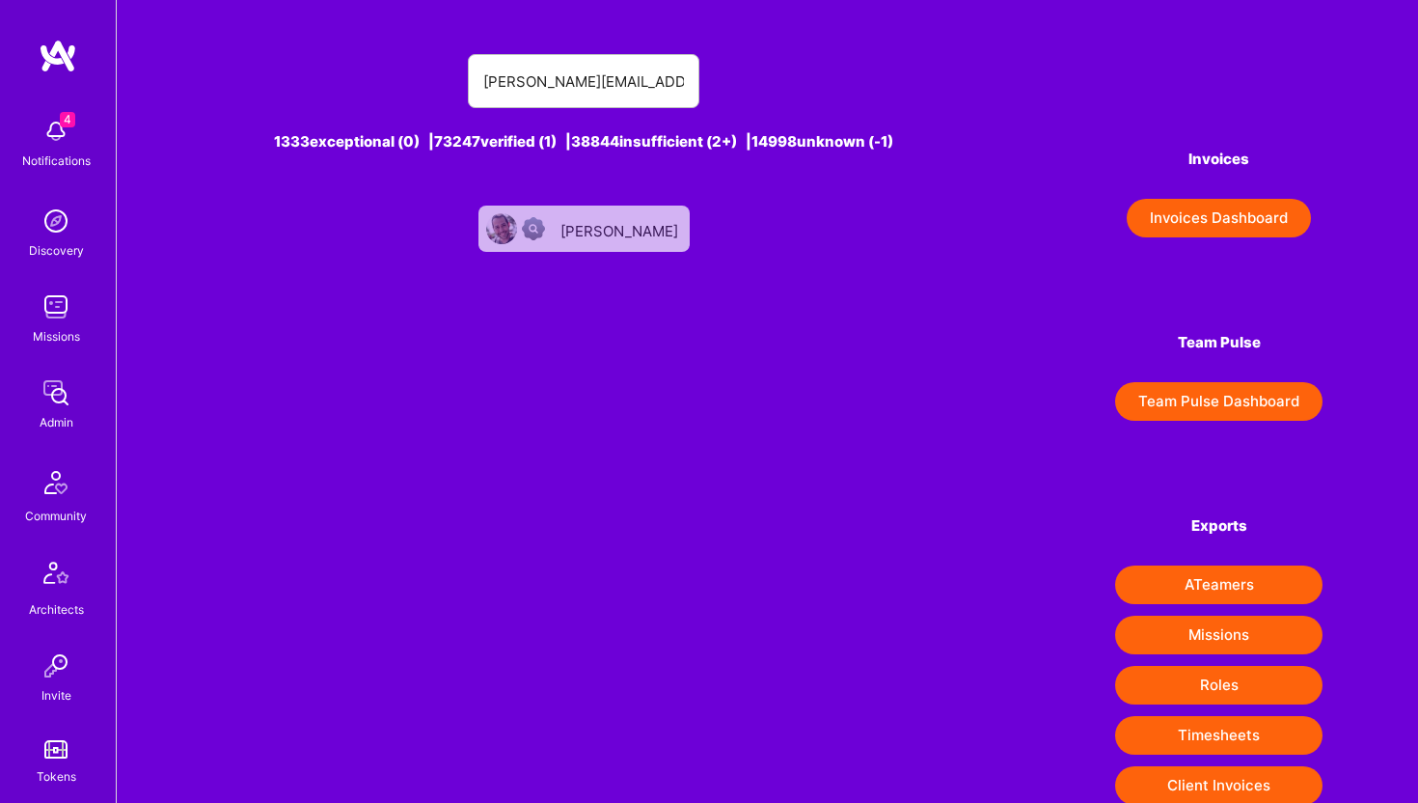
click at [628, 235] on div "[PERSON_NAME]" at bounding box center [621, 228] width 122 height 25
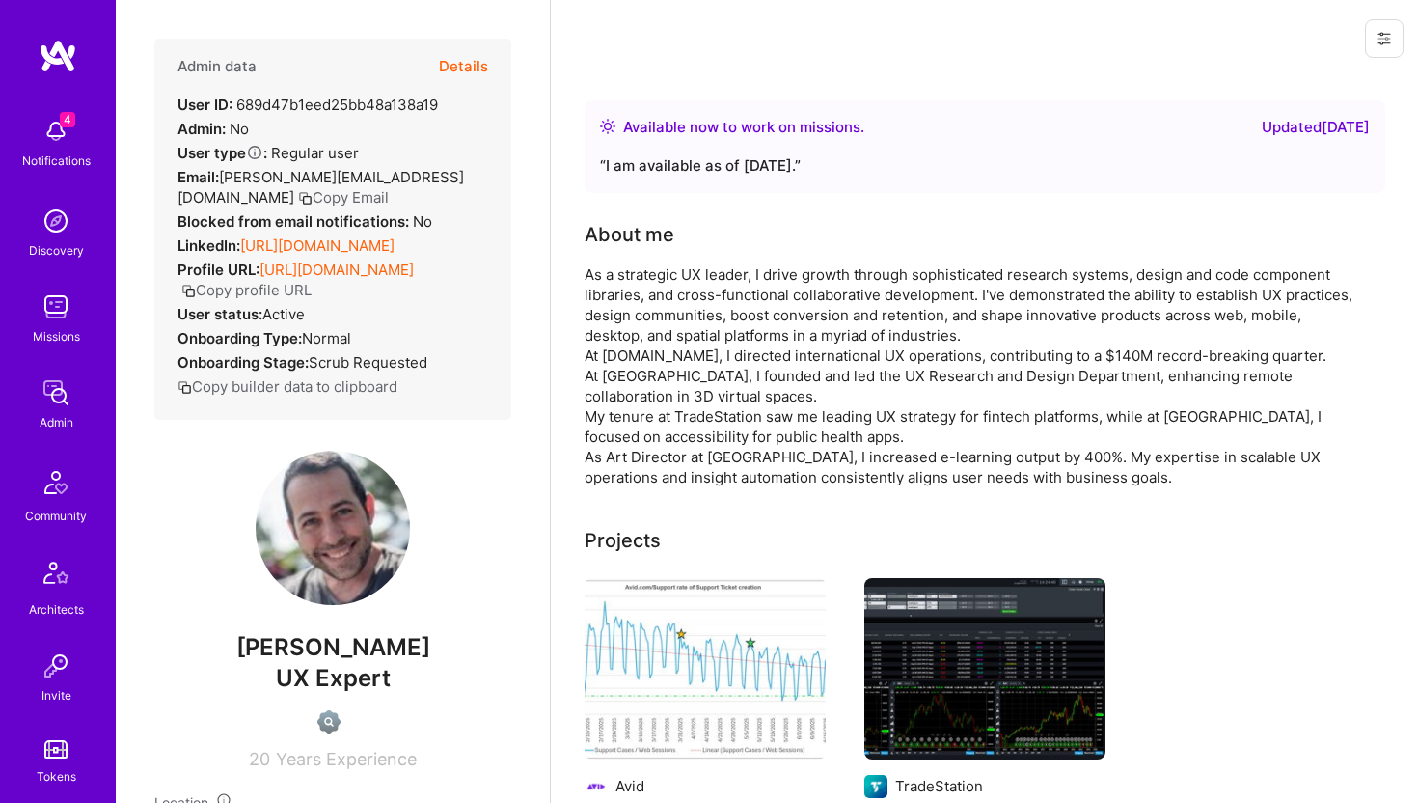
click at [470, 68] on button "Details" at bounding box center [463, 67] width 49 height 56
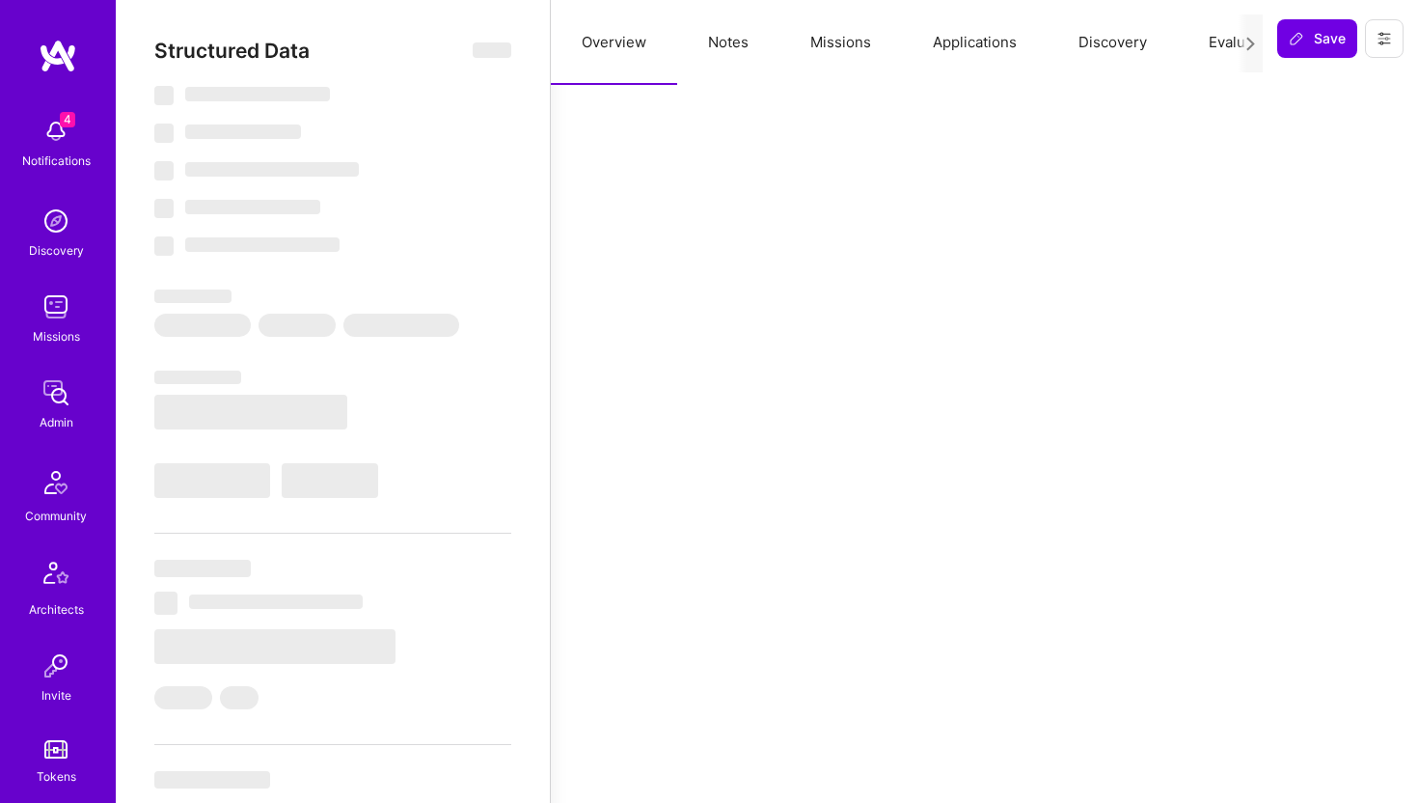
select select "Right Now"
select select "US"
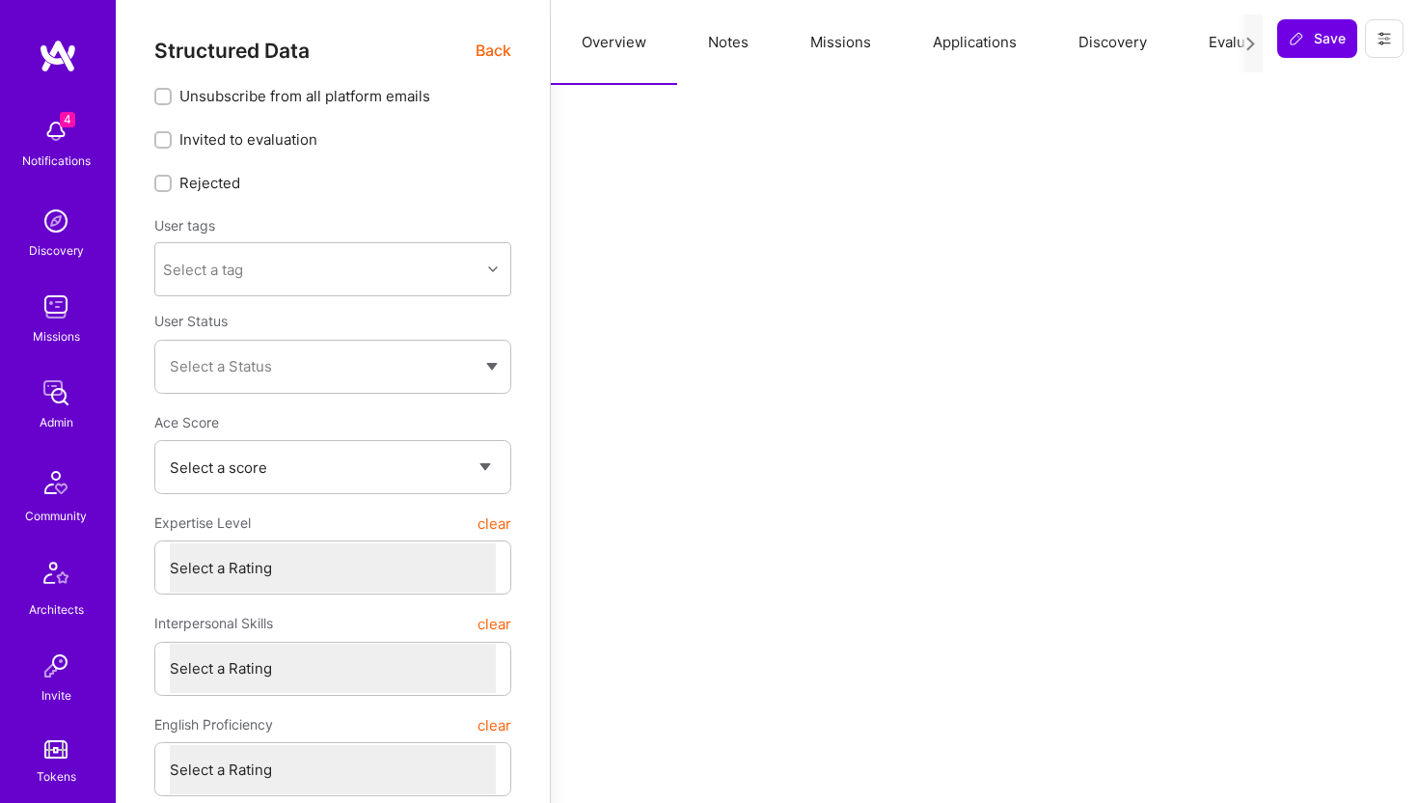
click at [496, 41] on span "Back" at bounding box center [494, 51] width 36 height 24
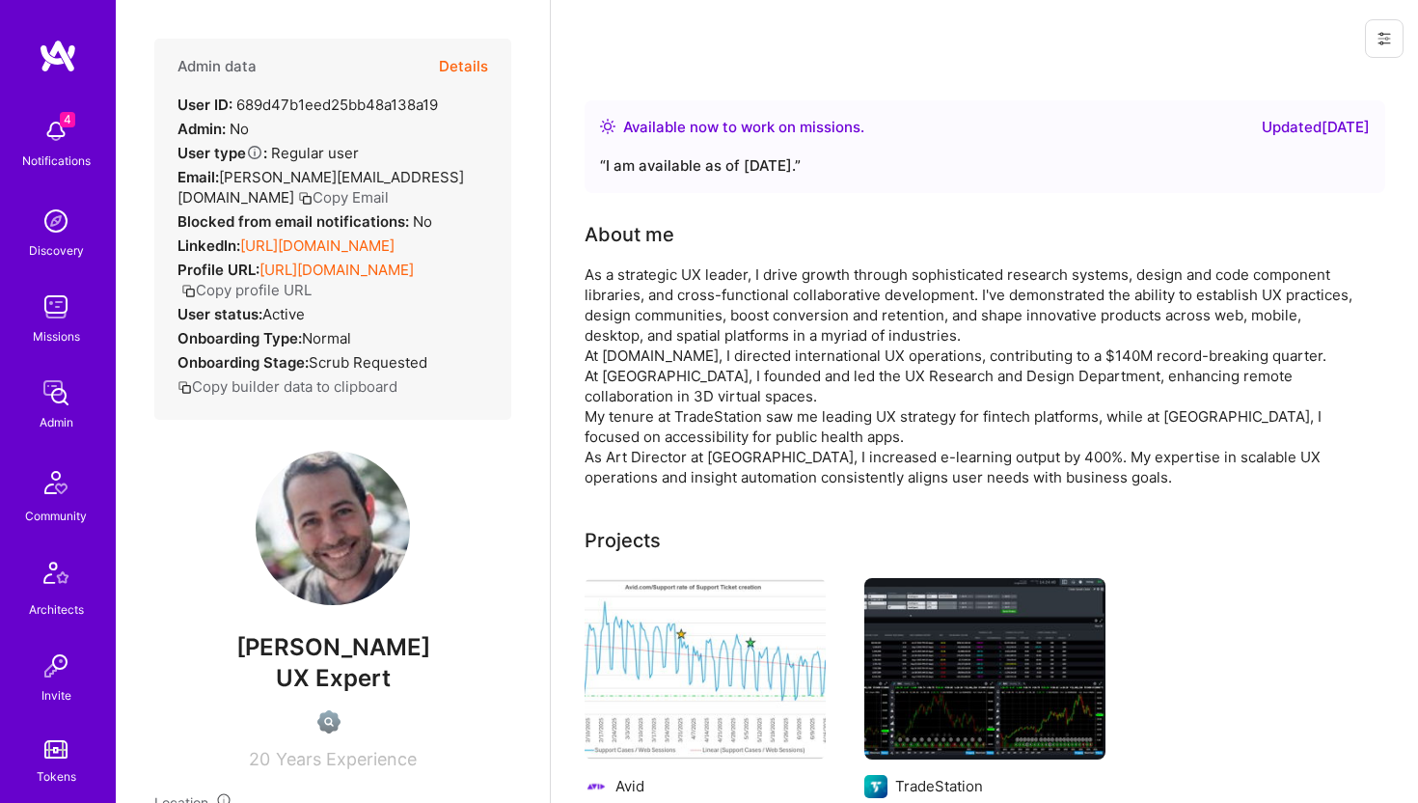
click at [389, 187] on button "Copy Email" at bounding box center [343, 197] width 91 height 20
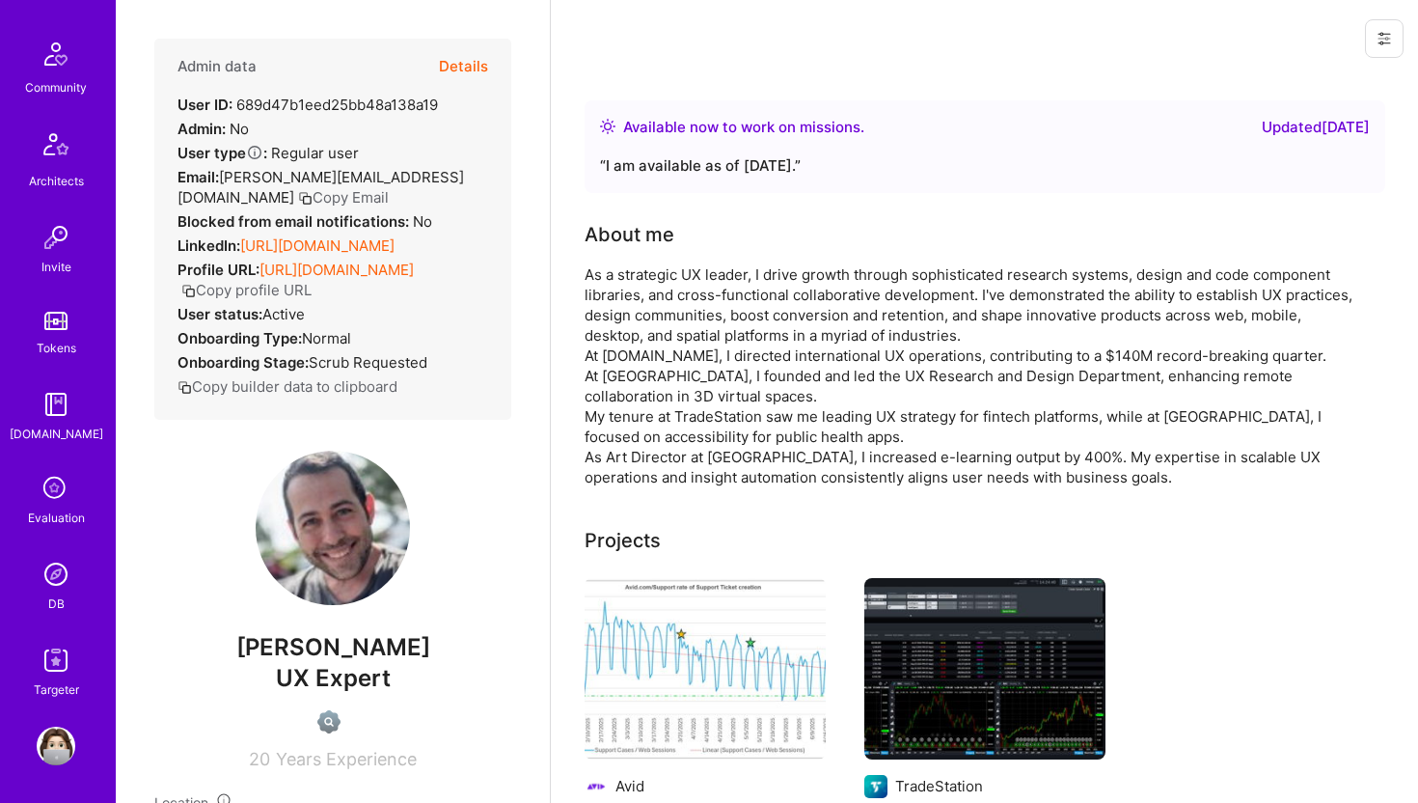
click at [65, 582] on img at bounding box center [56, 574] width 39 height 39
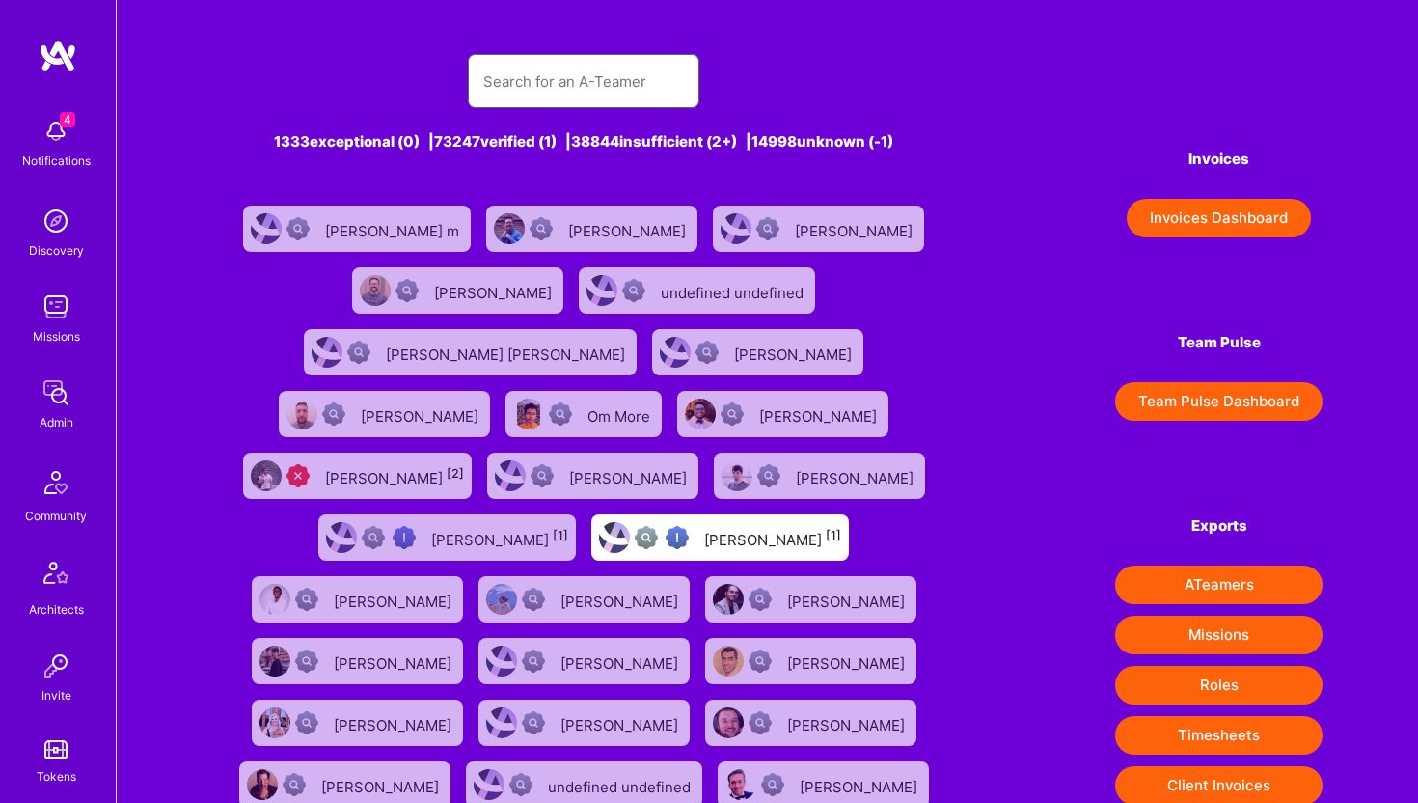
click at [558, 72] on input "text" at bounding box center [583, 81] width 201 height 49
paste input "nagarajuvuutla@gmail.com"
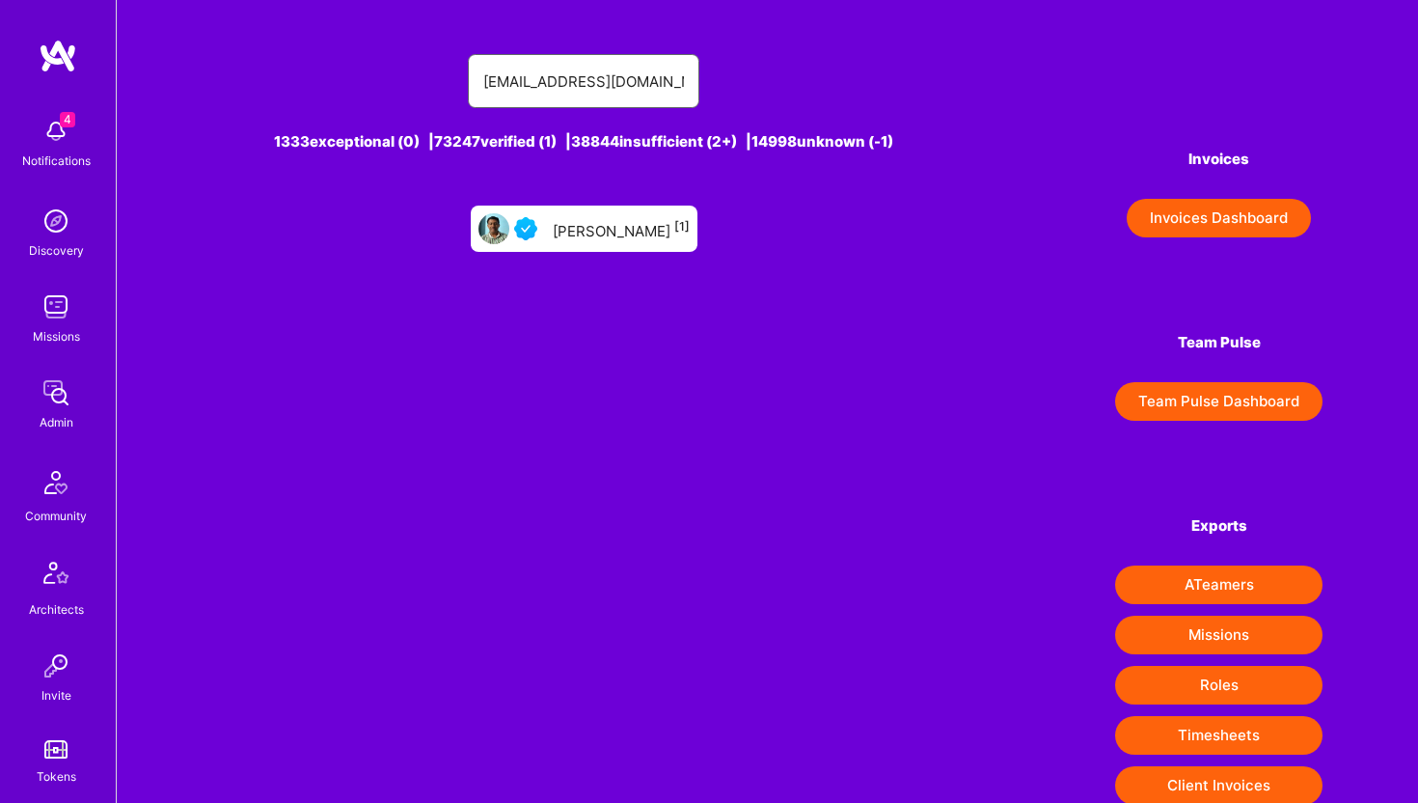
type input "nagarajuvuutla@gmail.com"
click at [617, 230] on div "Nagaraju Vutla [1]" at bounding box center [621, 228] width 137 height 25
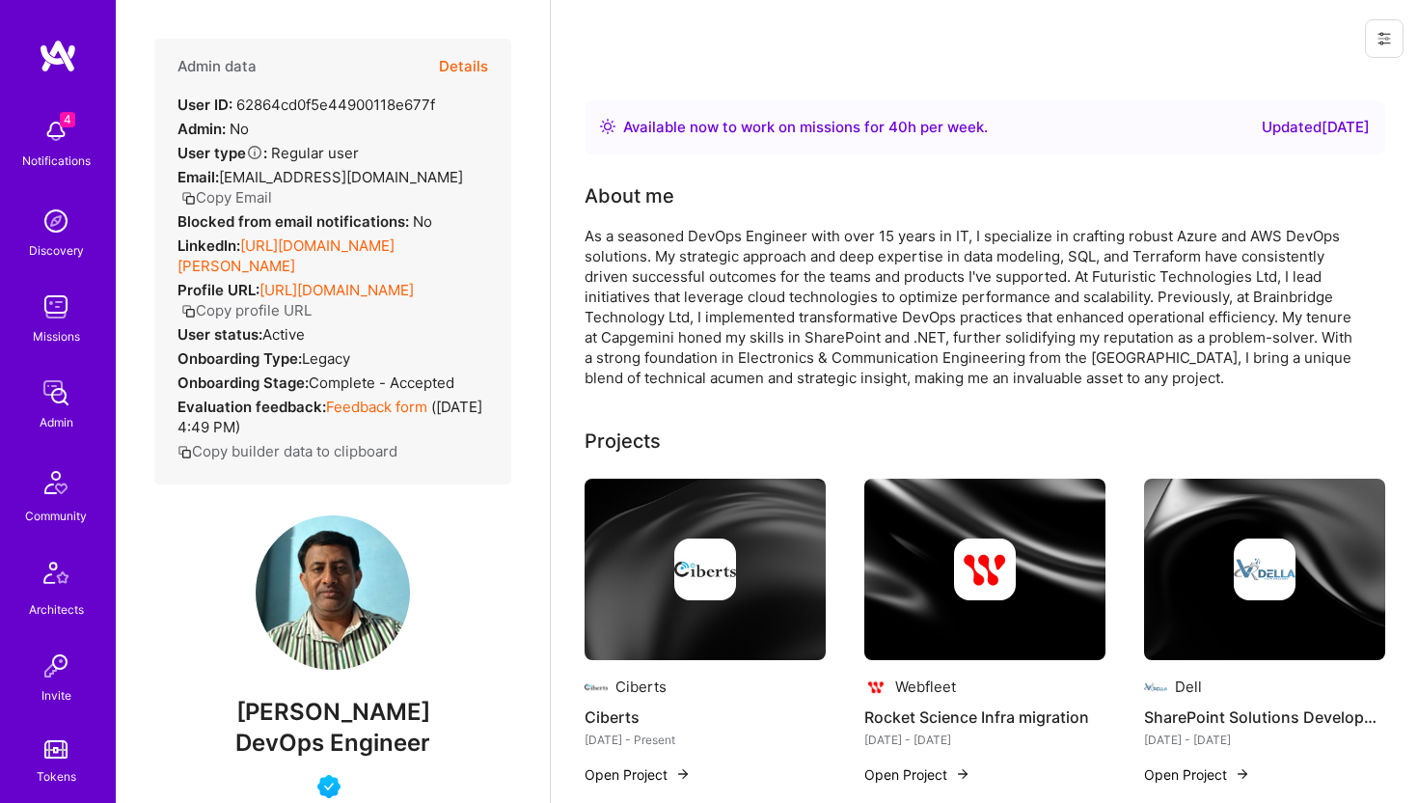
click at [464, 68] on button "Details" at bounding box center [463, 67] width 49 height 56
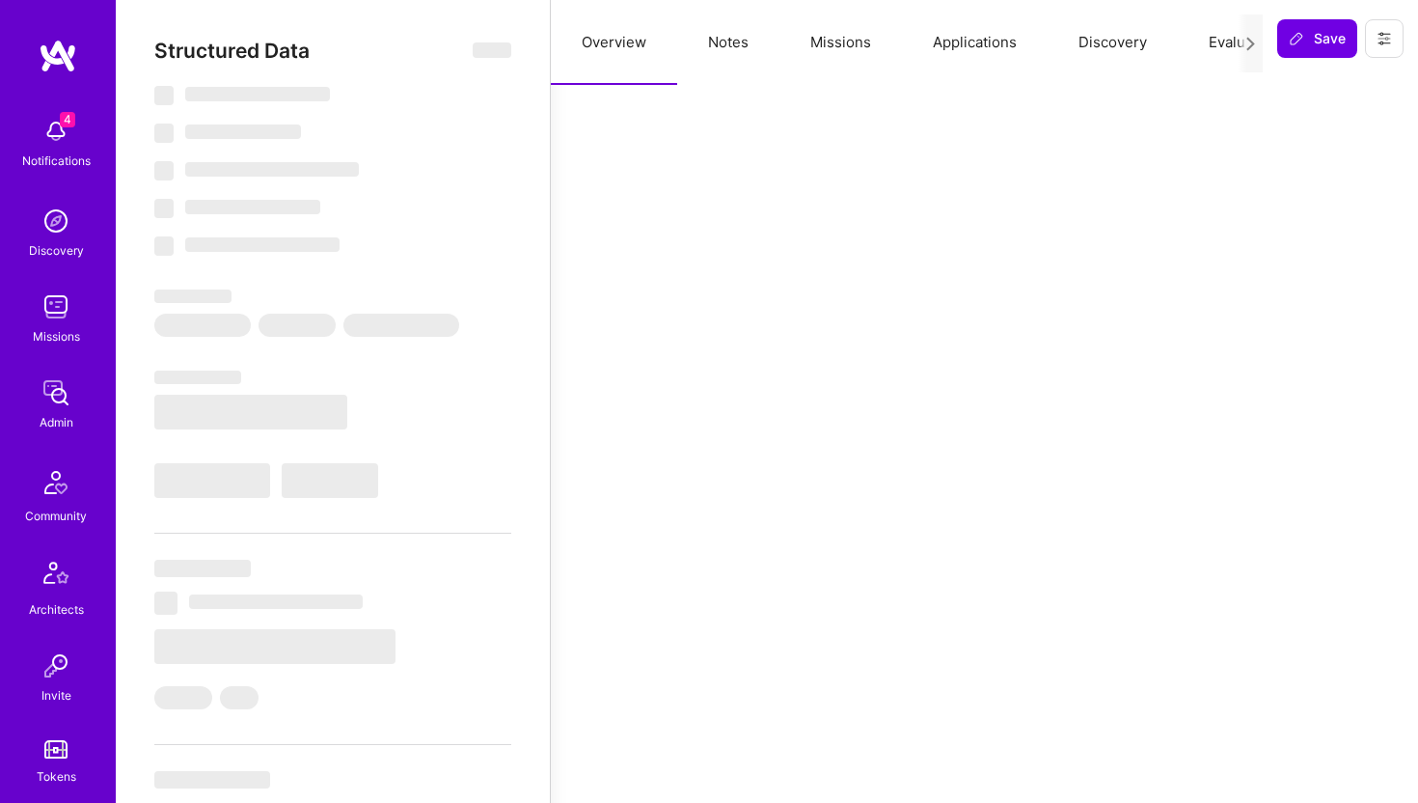
click at [1196, 47] on button "Evaluation" at bounding box center [1244, 42] width 132 height 85
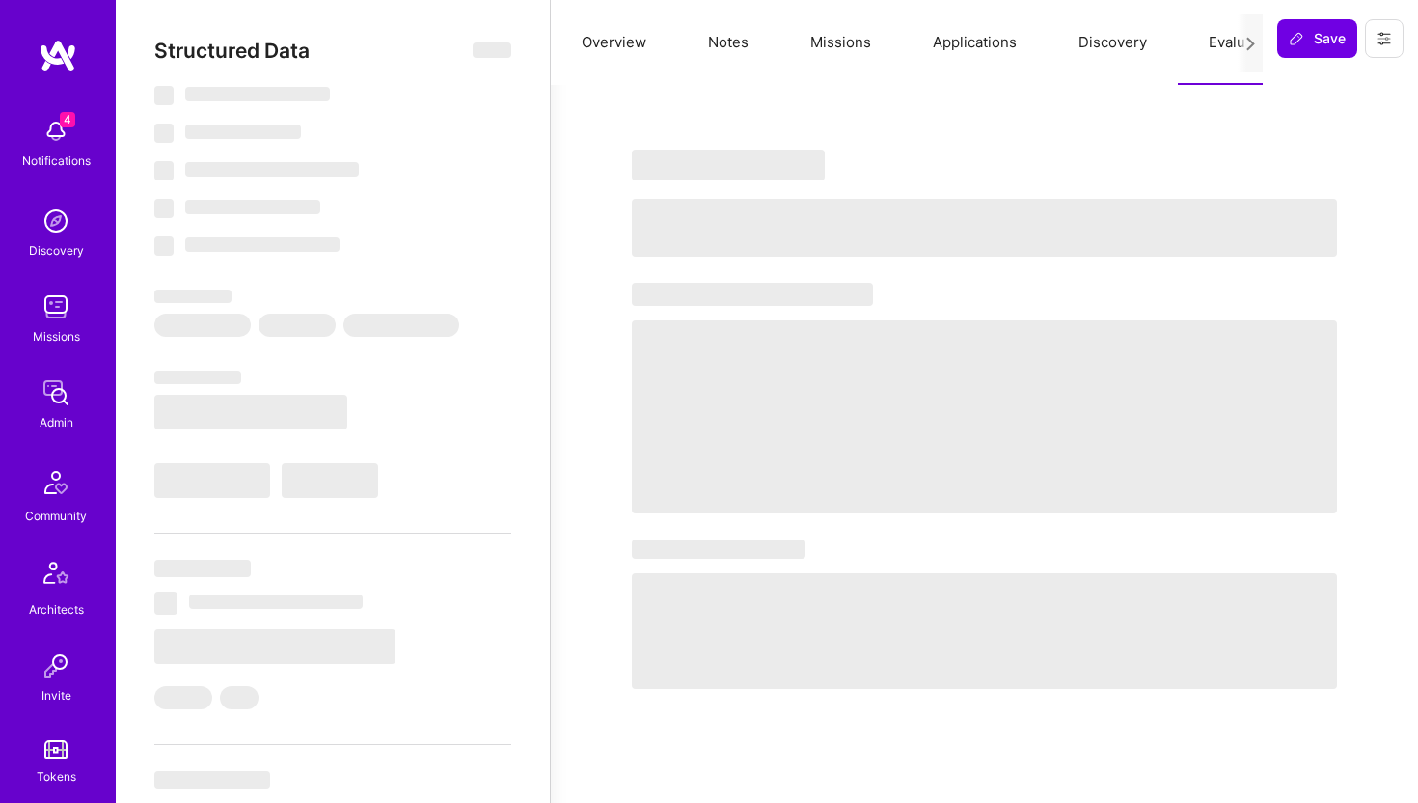
type textarea "x"
select select "Right Now"
select select "5"
select select "4"
select select "6"
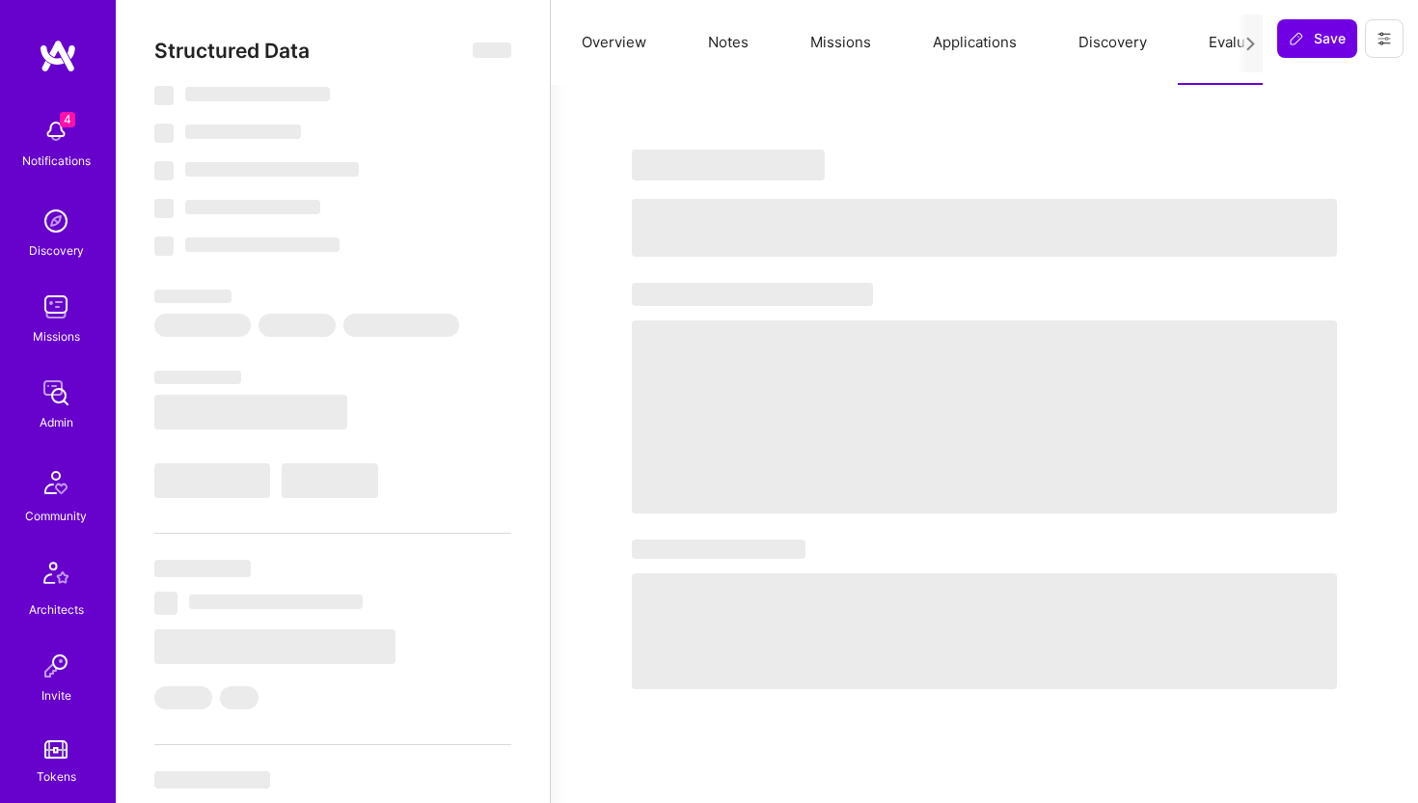
select select "6"
select select "US"
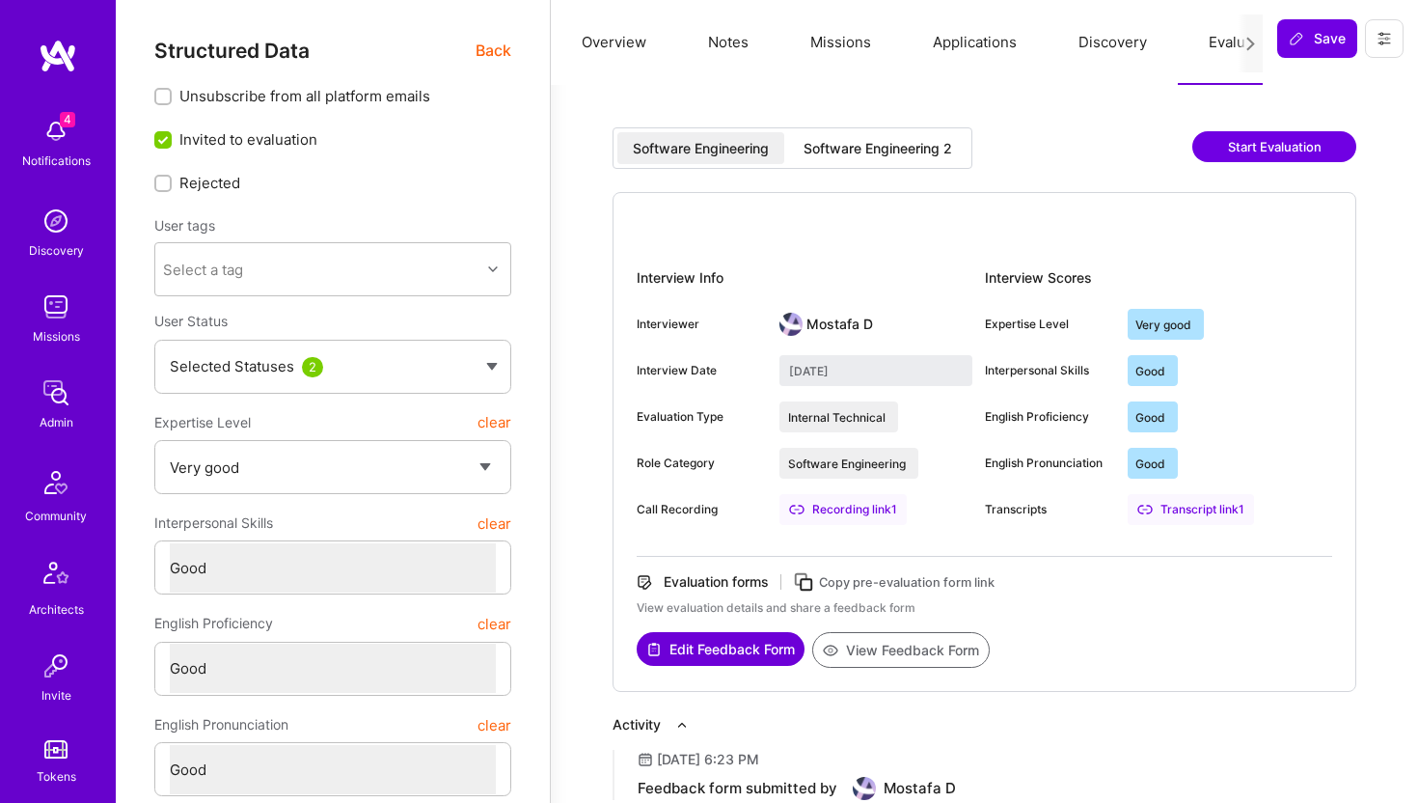
click at [914, 149] on div "Software Engineering 2" at bounding box center [877, 148] width 149 height 19
type input "September 8, 2025"
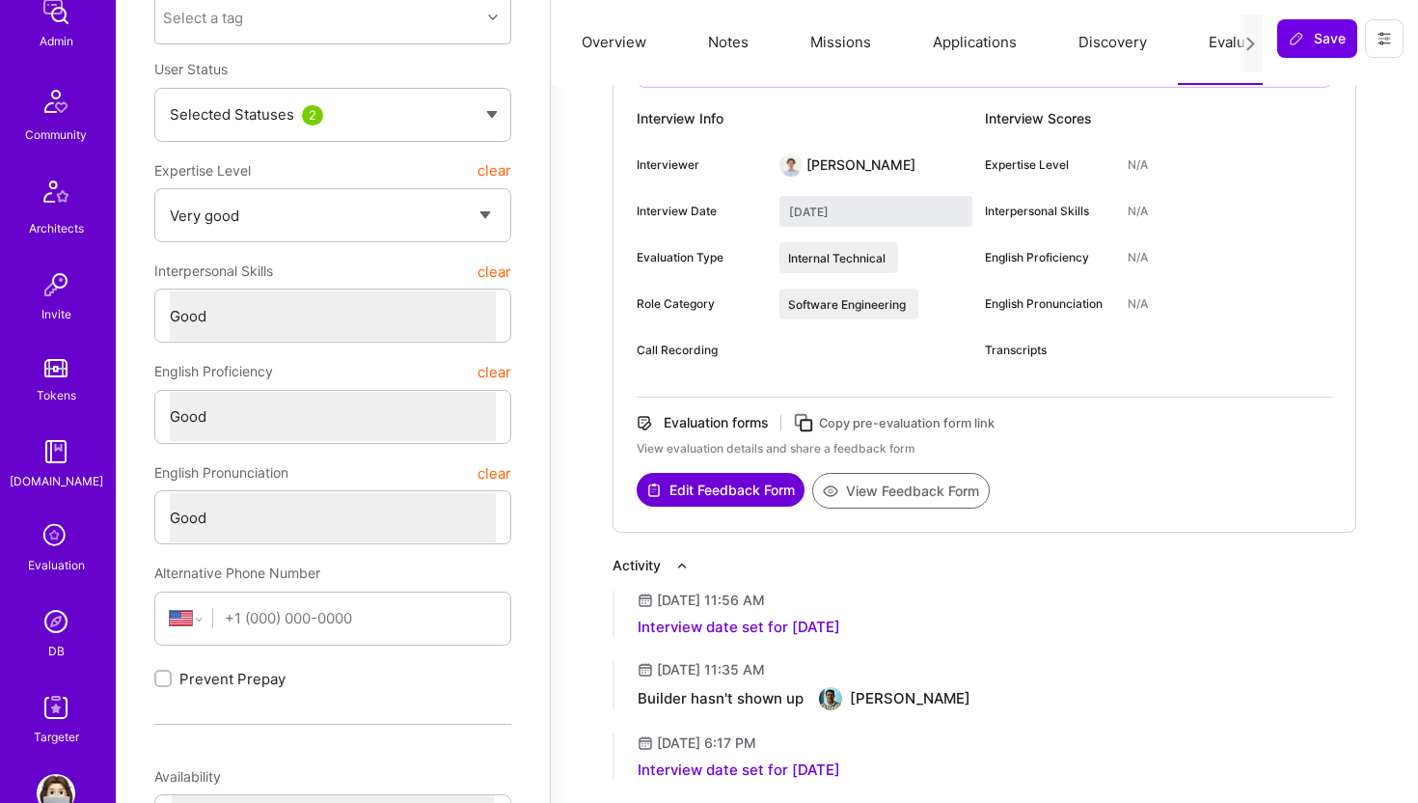
scroll to position [428, 0]
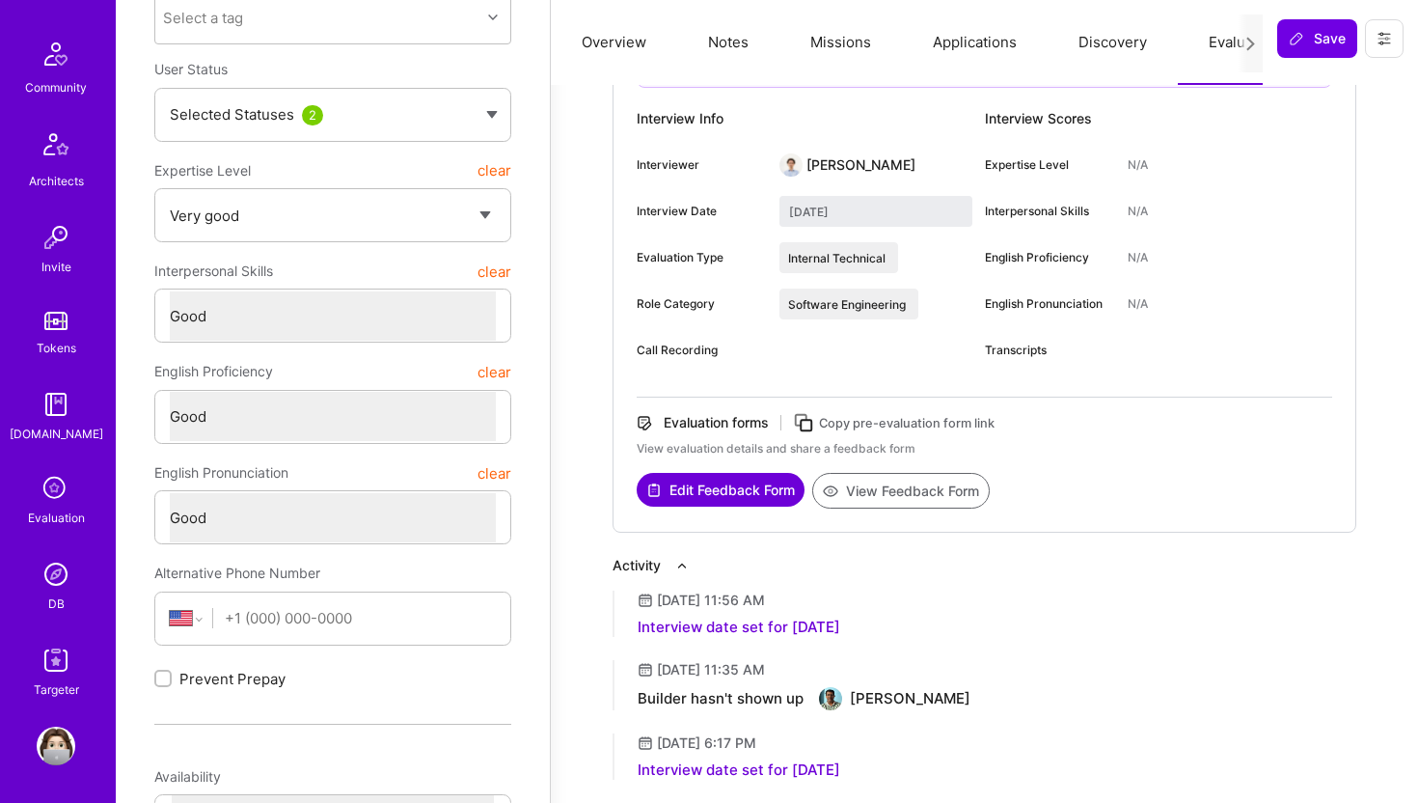
click at [58, 585] on img at bounding box center [56, 574] width 39 height 39
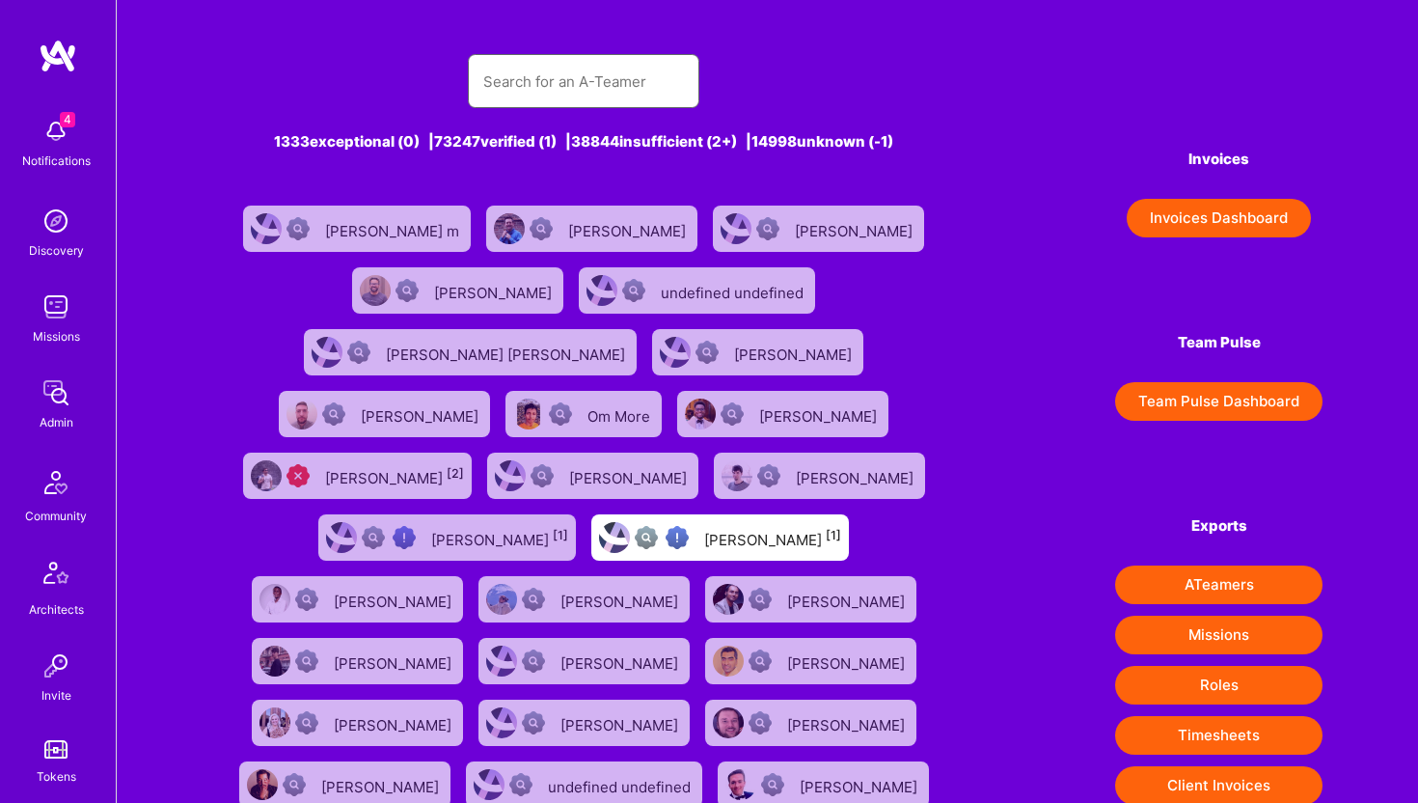
click at [521, 85] on input "text" at bounding box center [583, 81] width 201 height 49
paste input "adeolu.adeyemo@gmail.com"
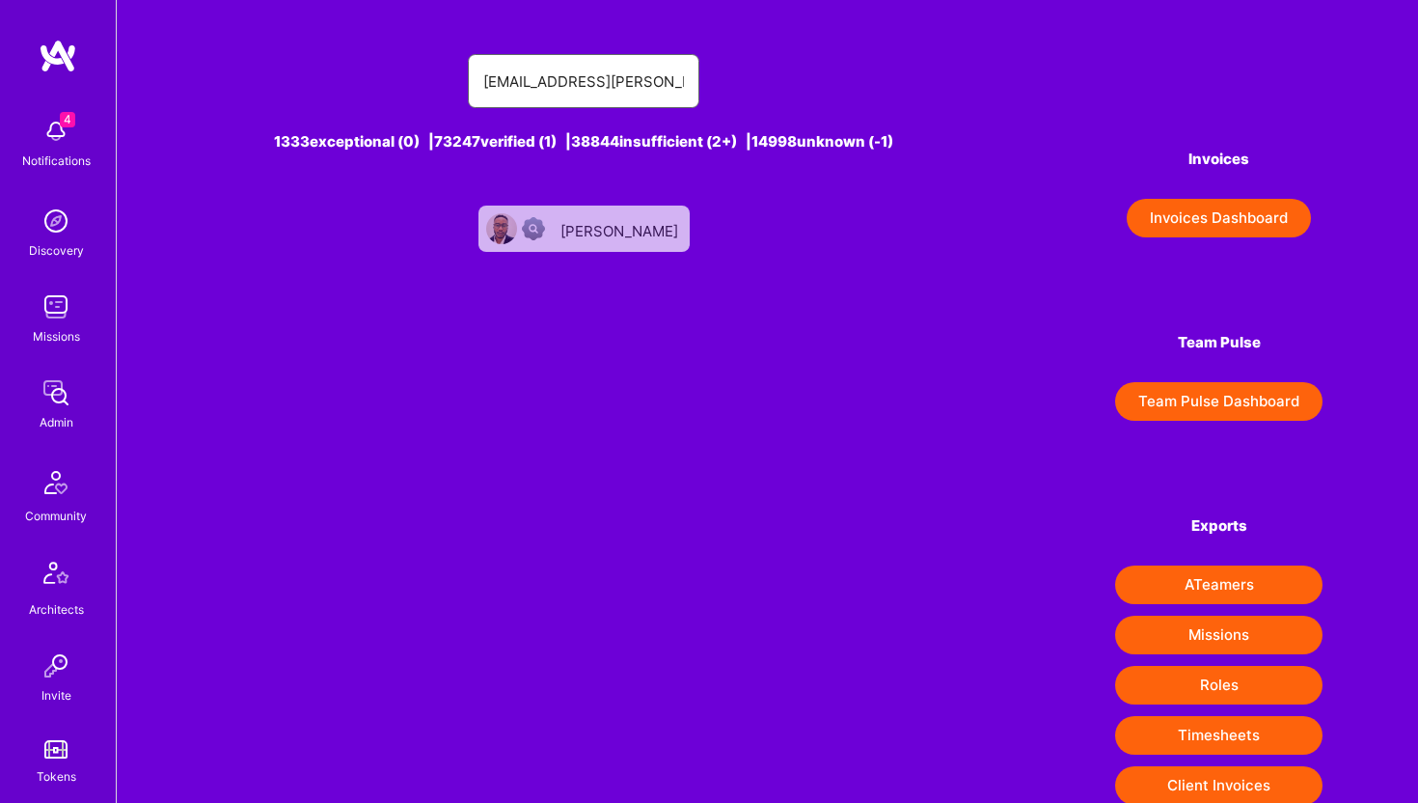
type input "adeolu.adeyemo@gmail.com"
click at [623, 217] on div "Ade Adeyemo" at bounding box center [621, 228] width 122 height 25
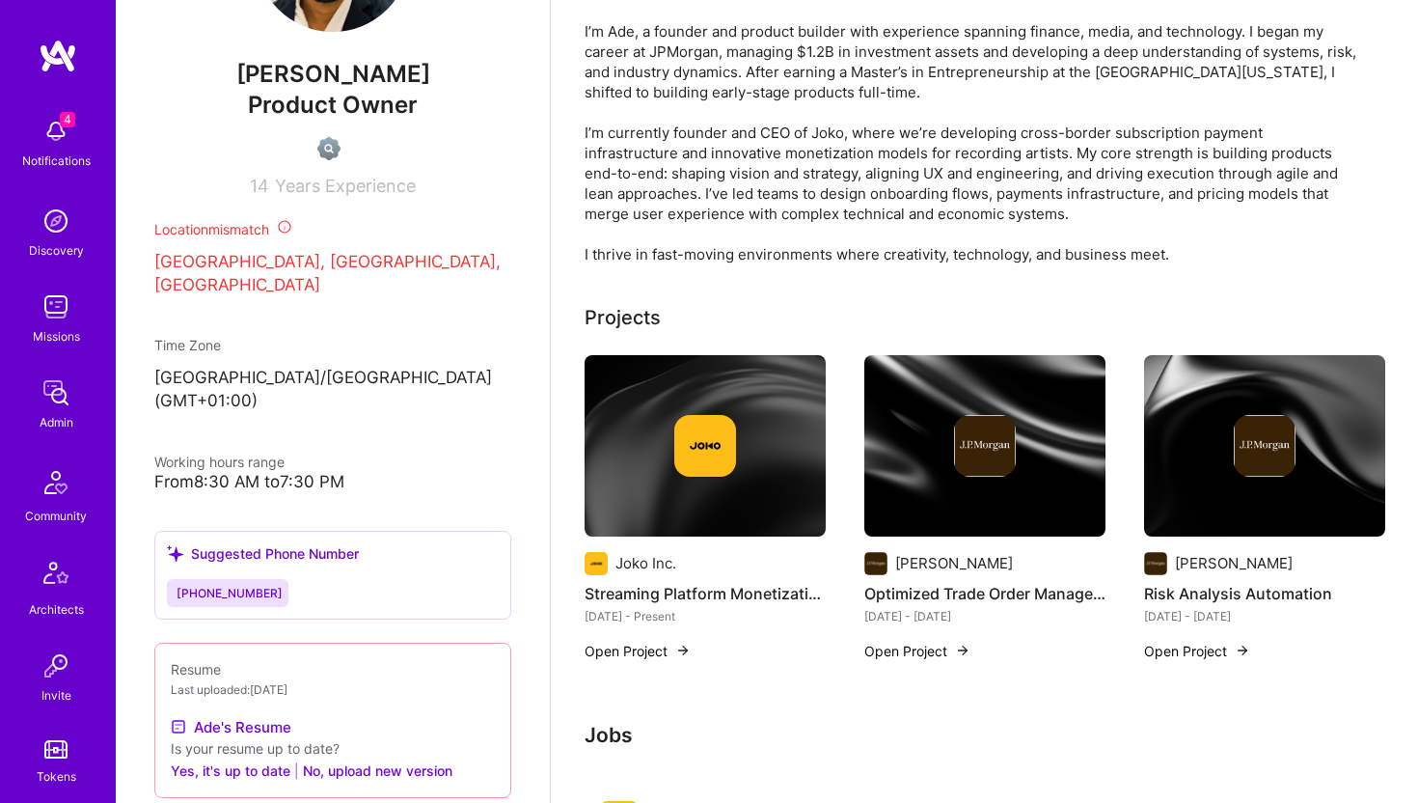
scroll to position [287, 0]
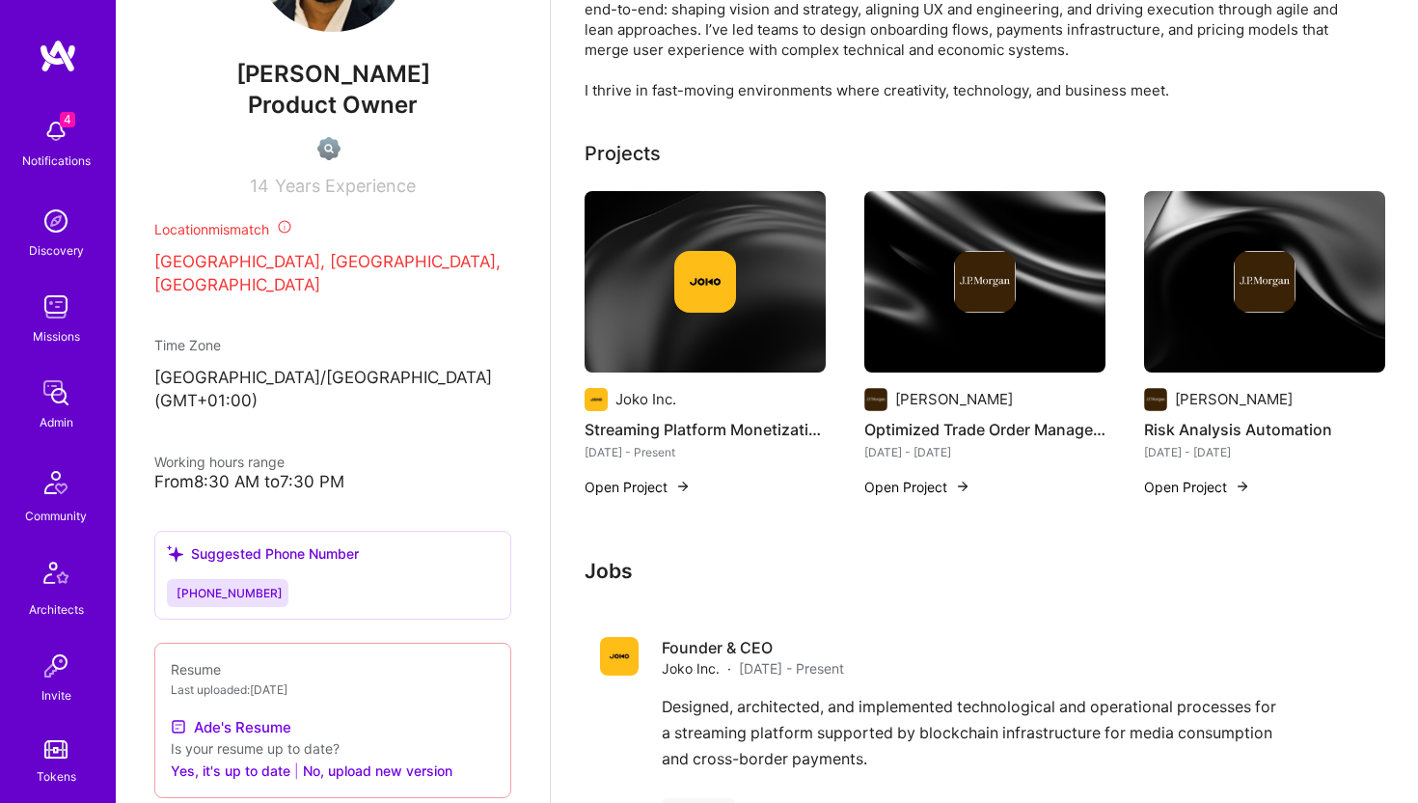
click at [51, 394] on img at bounding box center [56, 392] width 39 height 39
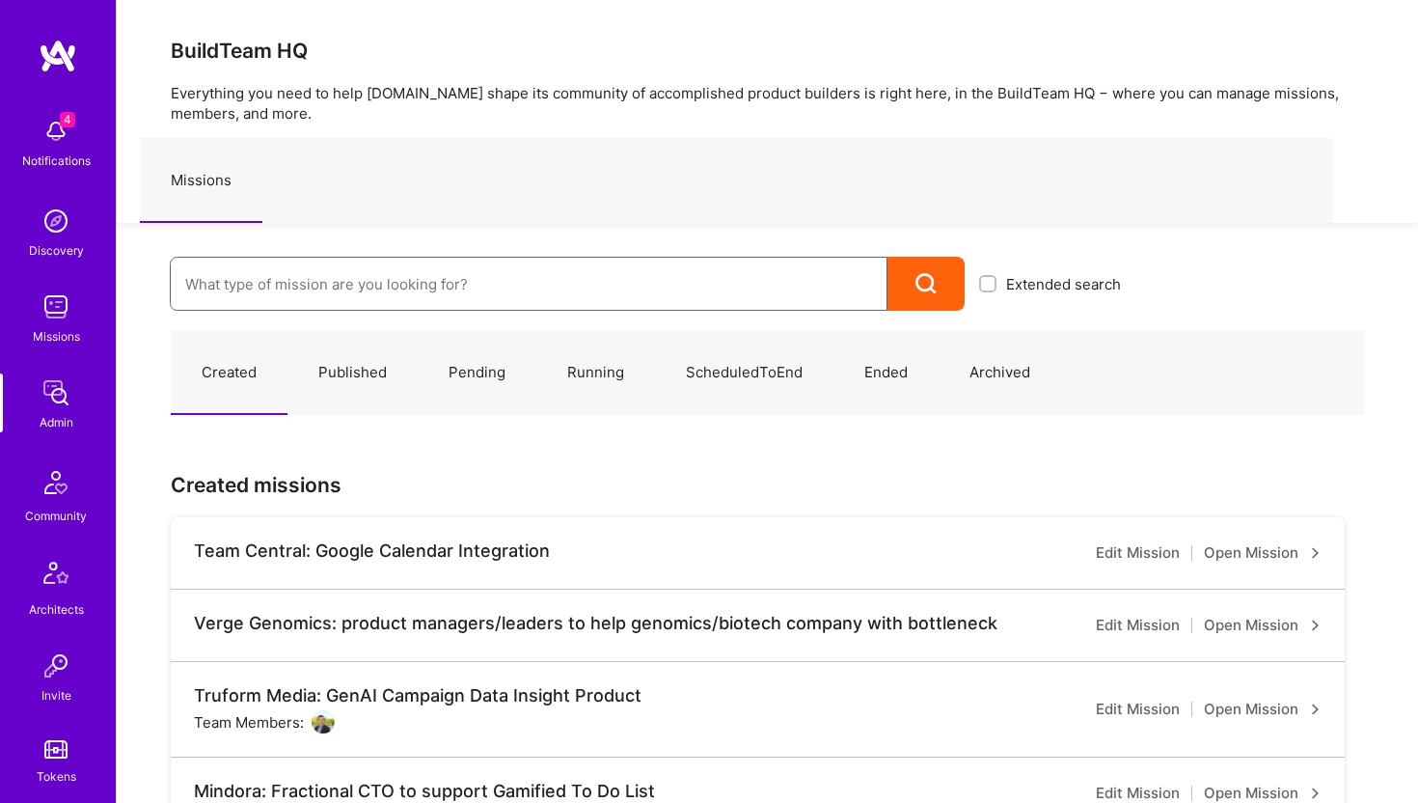
click at [259, 279] on input at bounding box center [528, 283] width 687 height 49
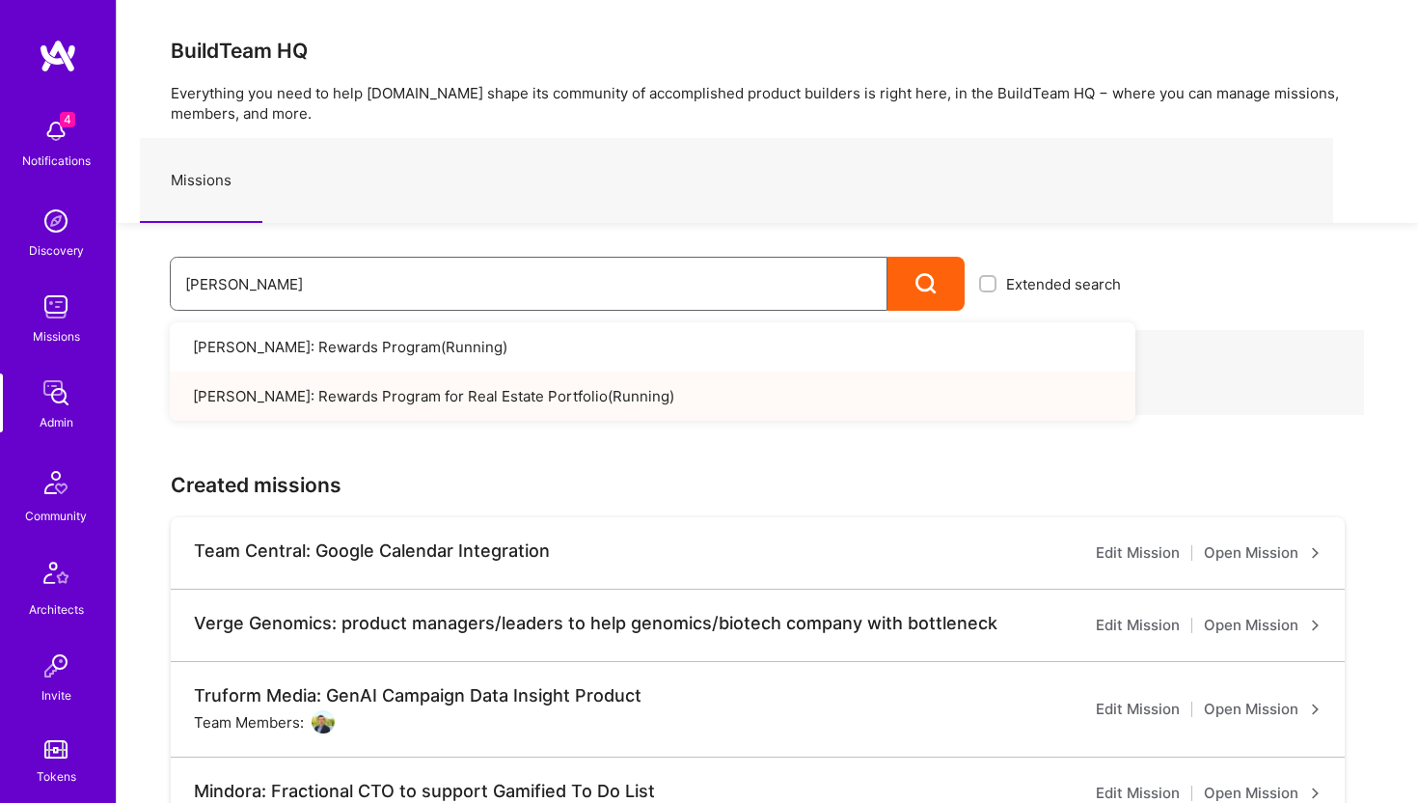
type input "caruso"
click at [301, 383] on link "Caruso: Rewards Program for Real Estate Portfolio ( Running )" at bounding box center [653, 395] width 966 height 49
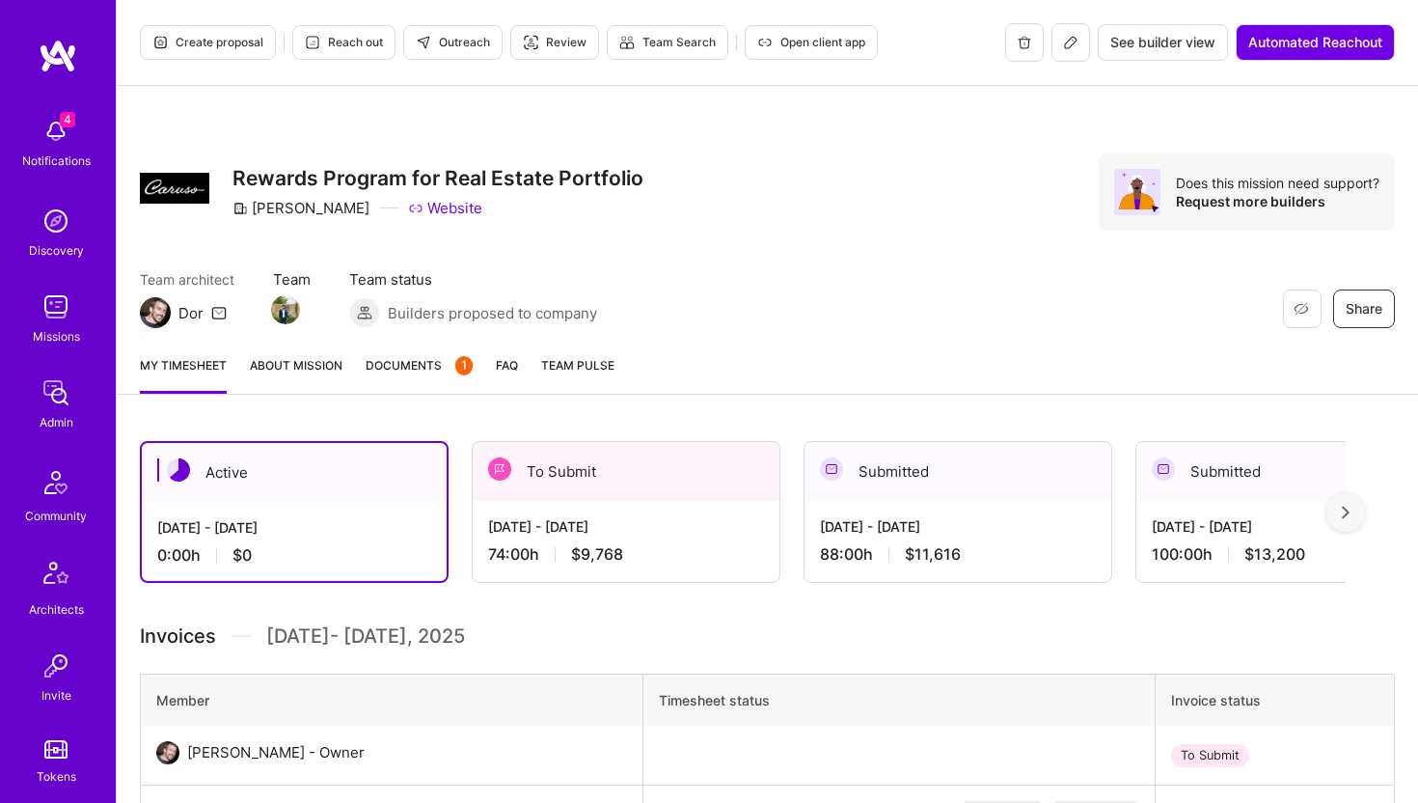
click at [819, 46] on span "Open client app" at bounding box center [811, 42] width 108 height 17
